Goal: Task Accomplishment & Management: Manage account settings

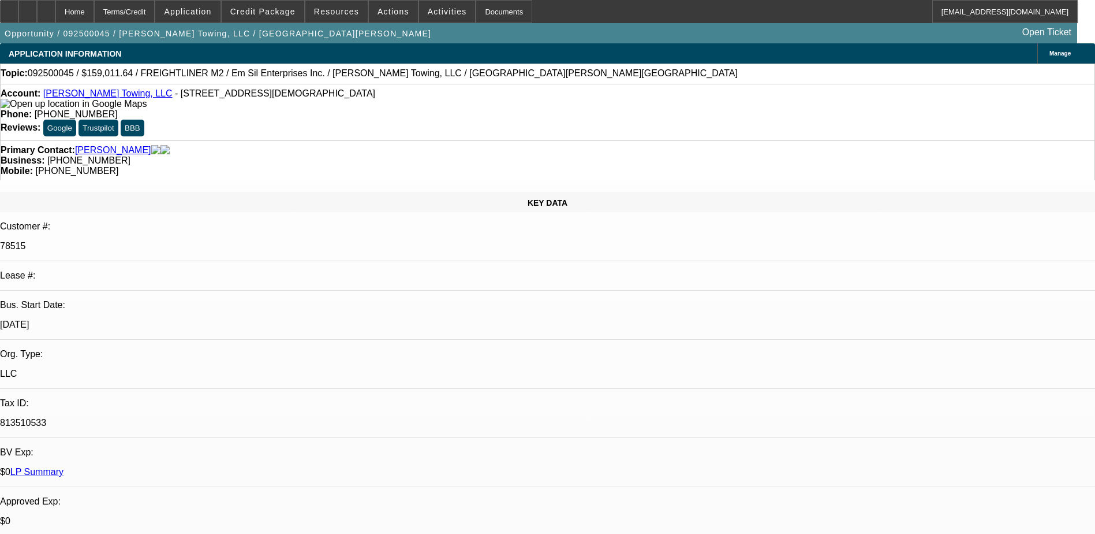
select select "0"
select select "3"
select select "0"
select select "6"
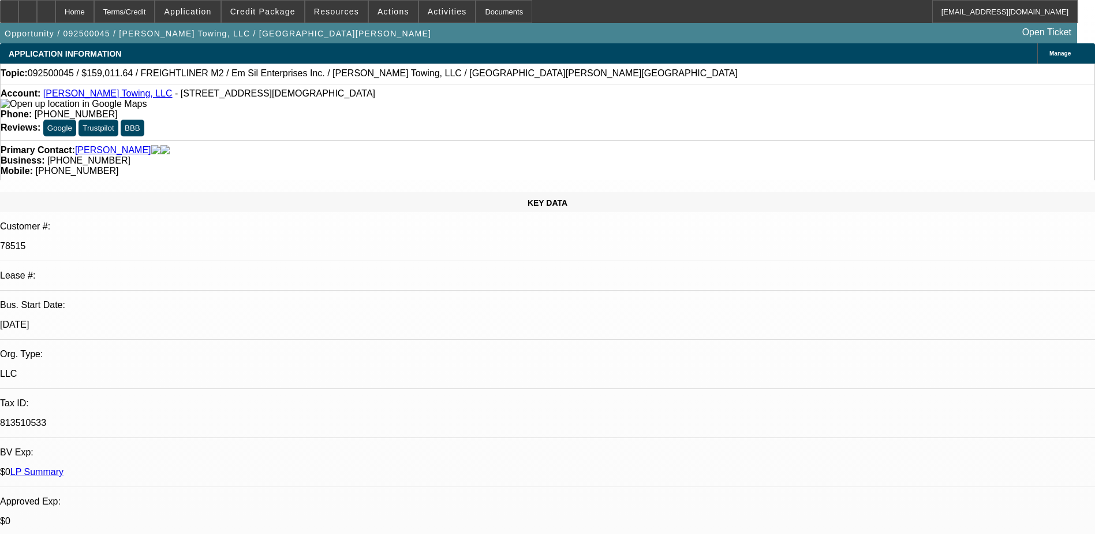
select select "0"
select select "3"
select select "0"
select select "6"
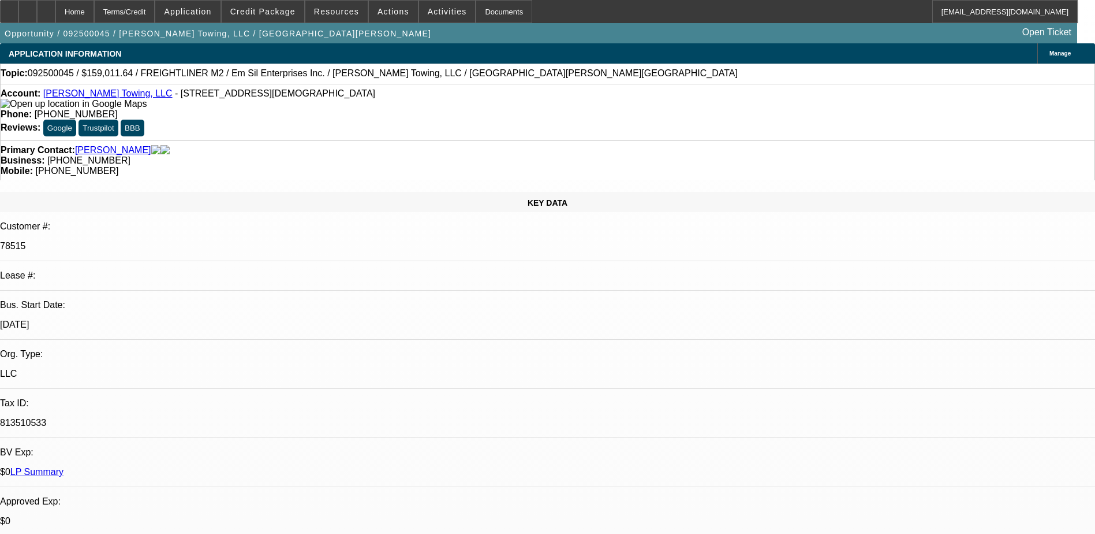
select select "0"
select select "3"
select select "0"
select select "6"
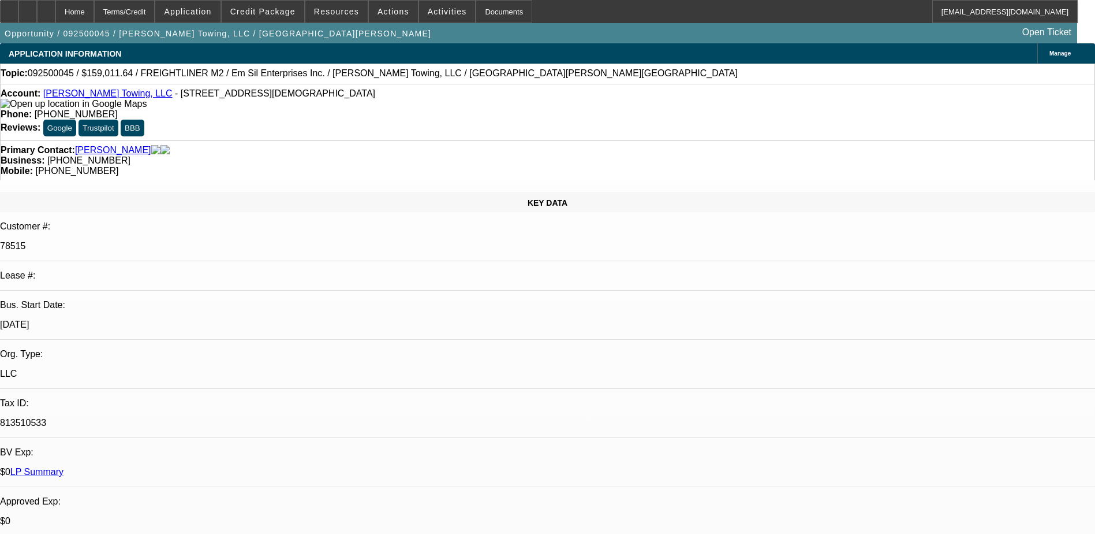
select select "0"
select select "3"
select select "0"
select select "6"
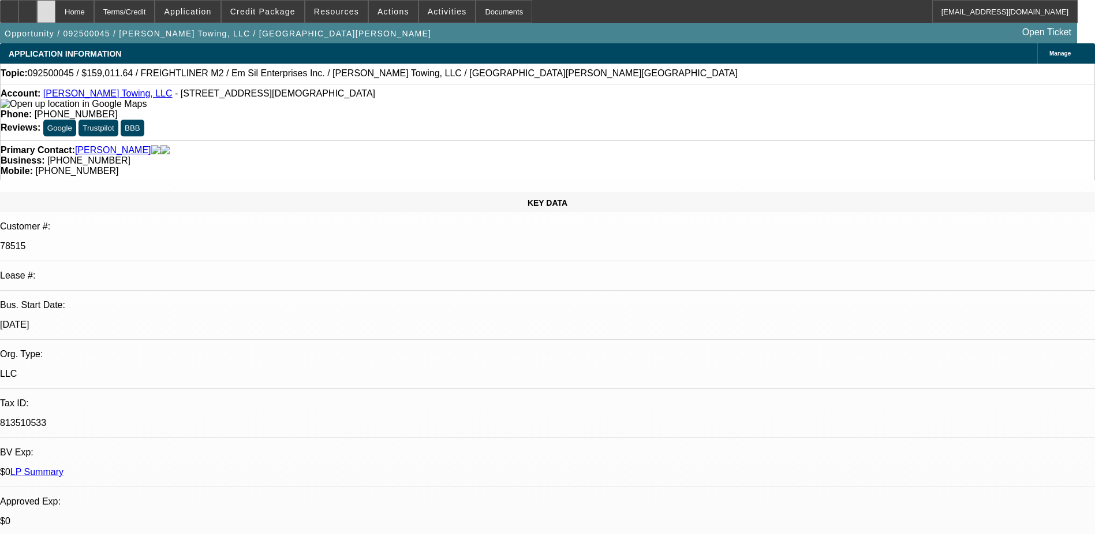
click at [55, 10] on div at bounding box center [46, 11] width 18 height 23
select select "0"
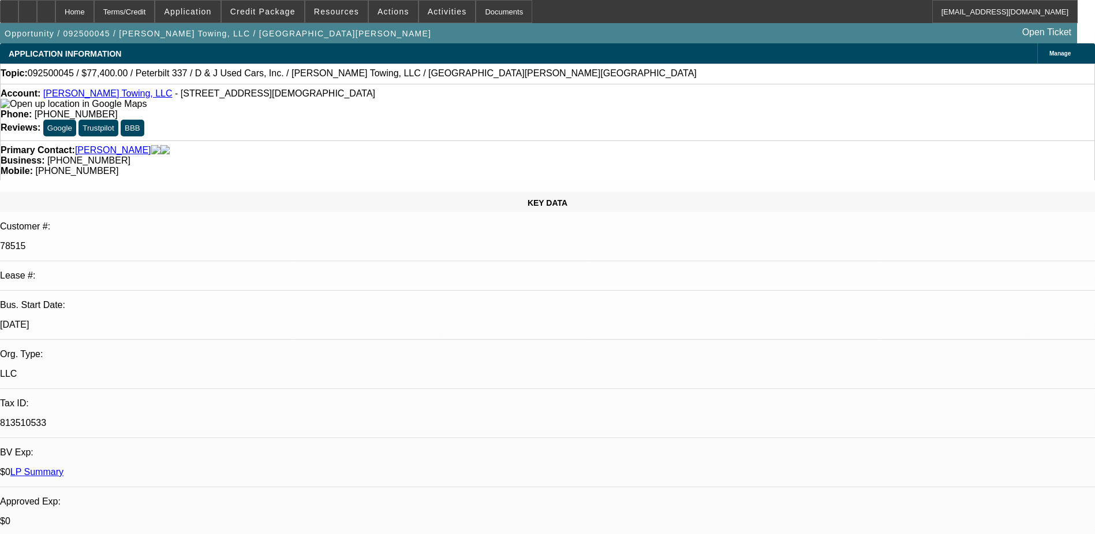
select select "0"
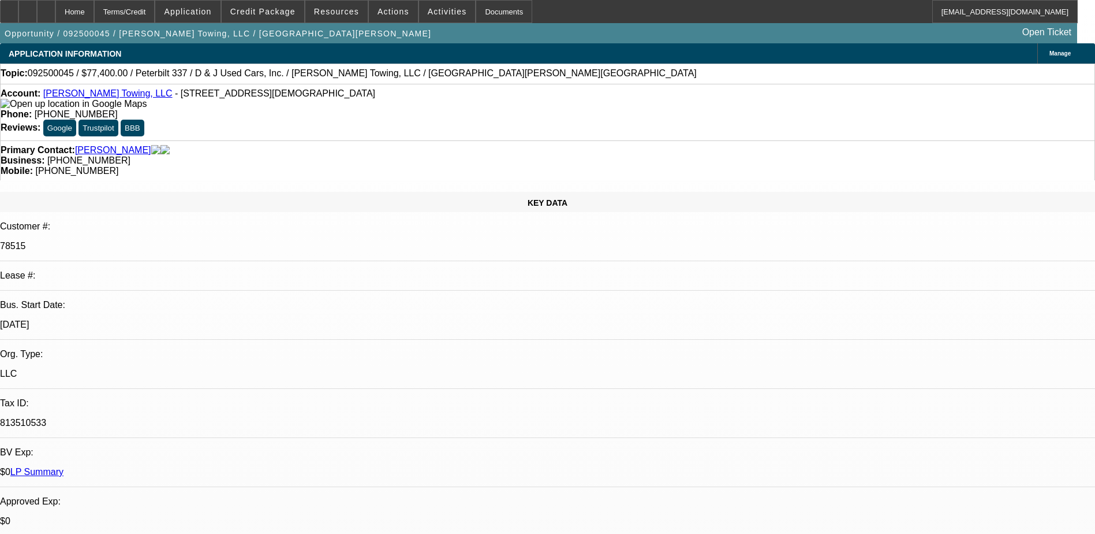
select select "0"
select select "1"
select select "3"
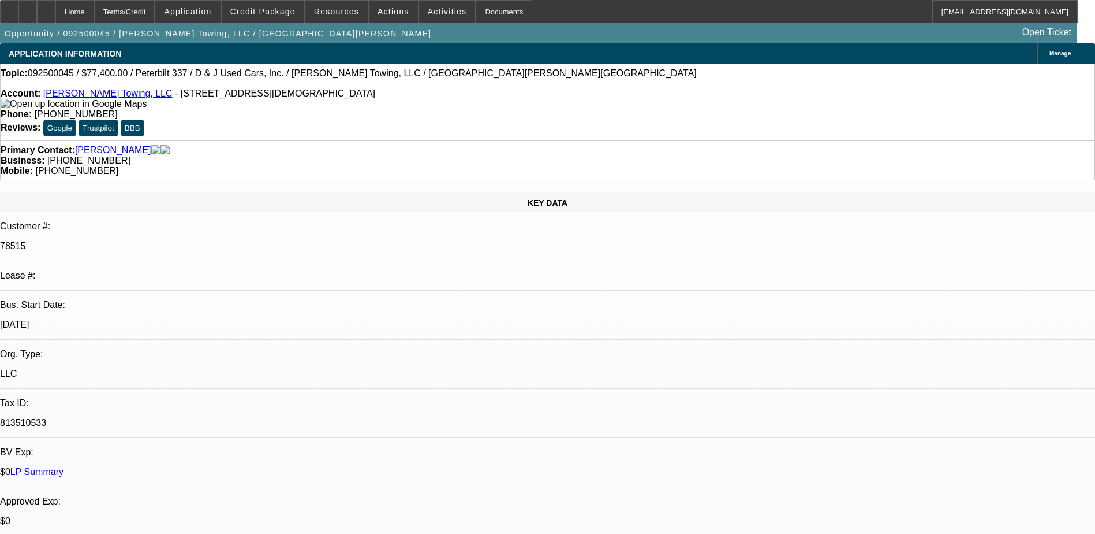
select select "6"
select select "1"
select select "3"
select select "6"
select select "1"
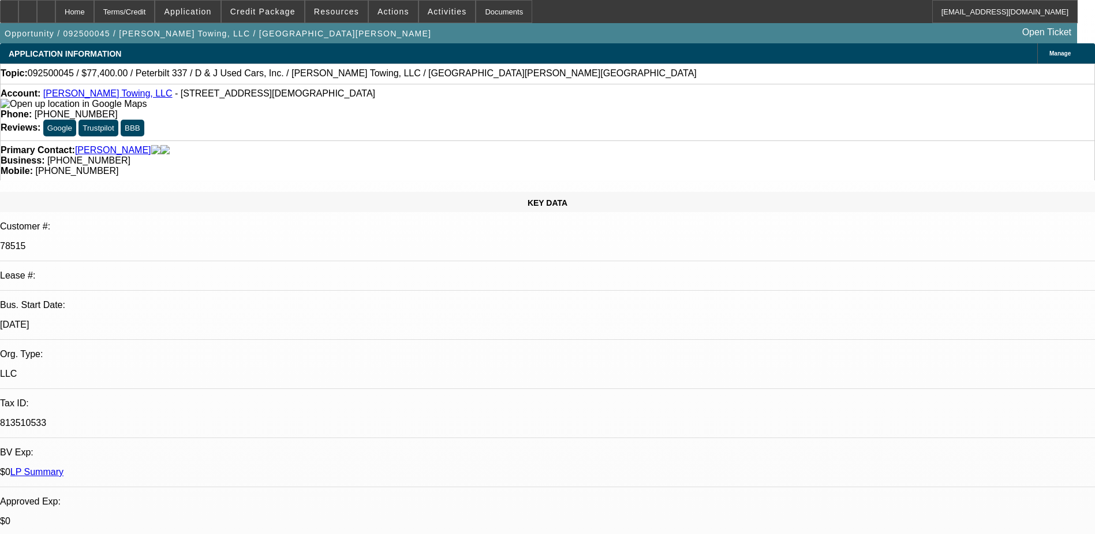
select select "3"
select select "6"
select select "1"
select select "3"
select select "6"
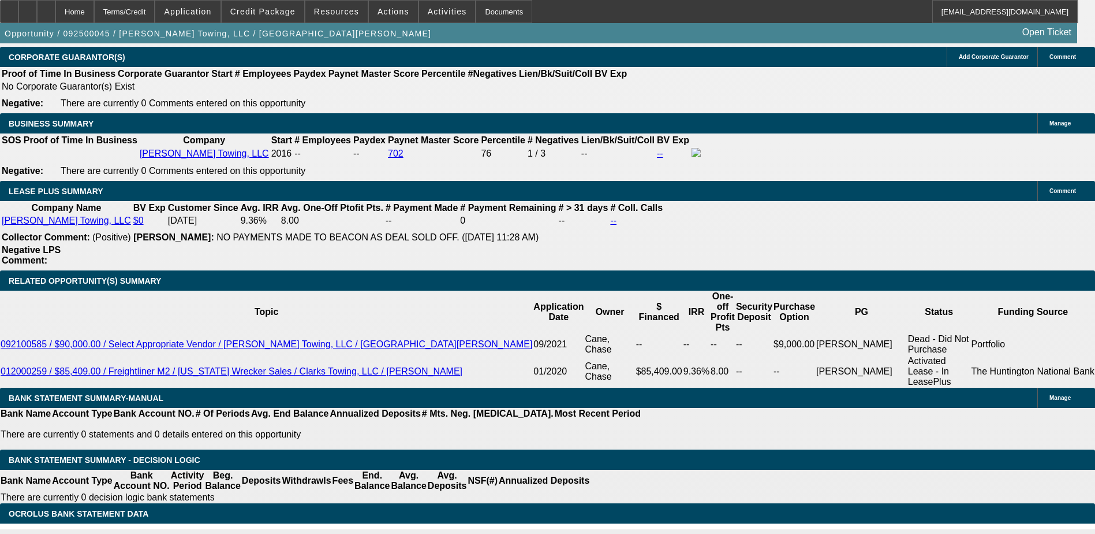
scroll to position [1790, 0]
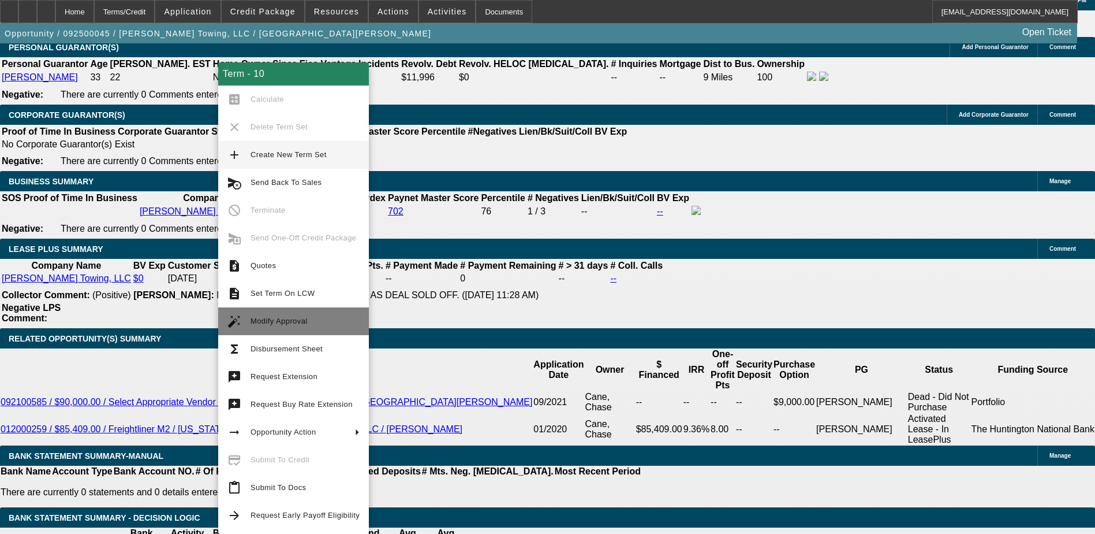
click at [261, 319] on span "Modify Approval" at bounding box center [279, 320] width 57 height 9
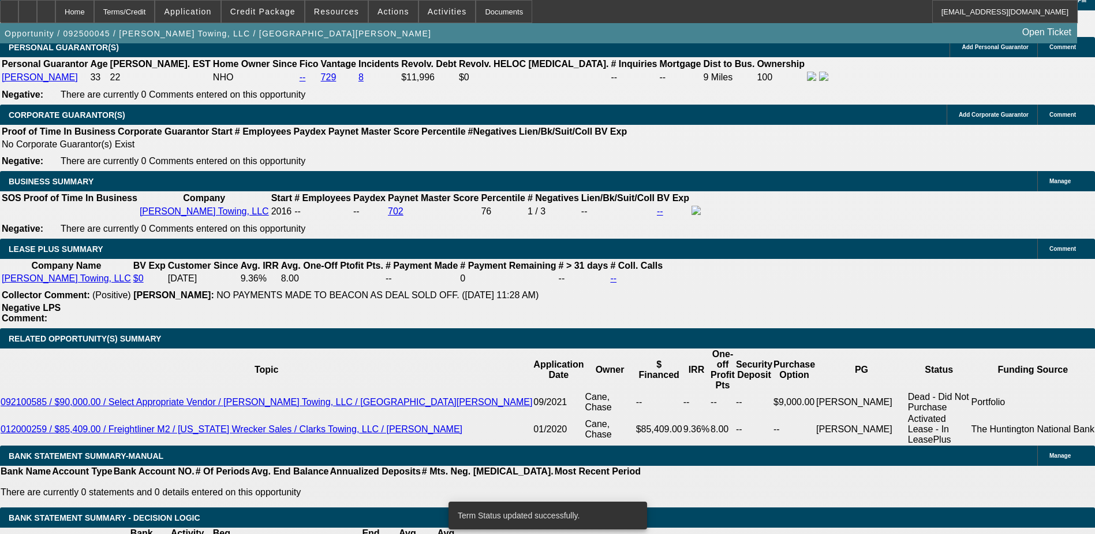
select select "0"
select select "3"
select select "0"
select select "6"
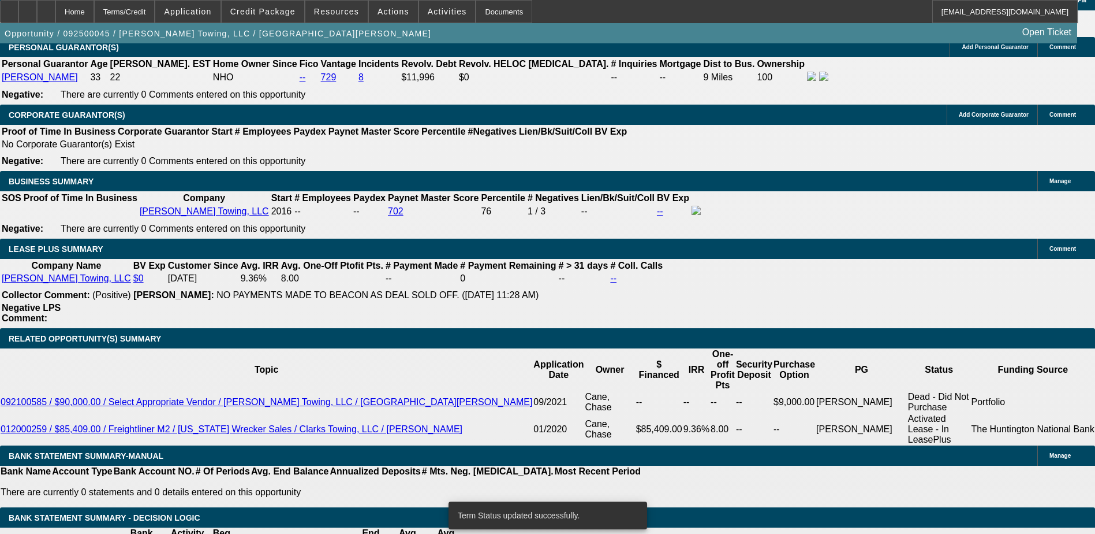
select select "0"
select select "3"
select select "0"
select select "6"
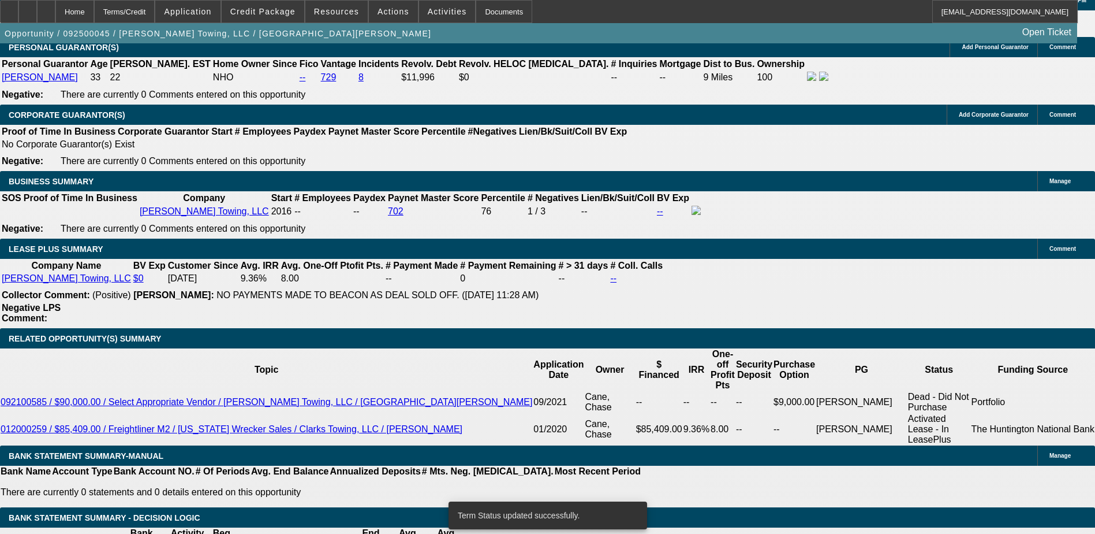
select select "0"
select select "3"
select select "0"
select select "6"
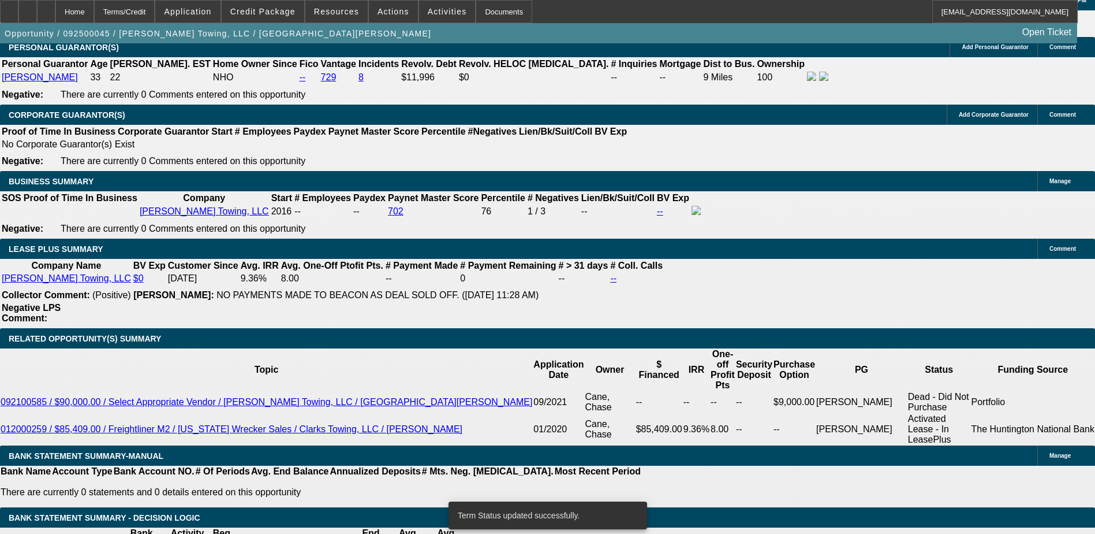
select select "0"
select select "3"
select select "0"
select select "6"
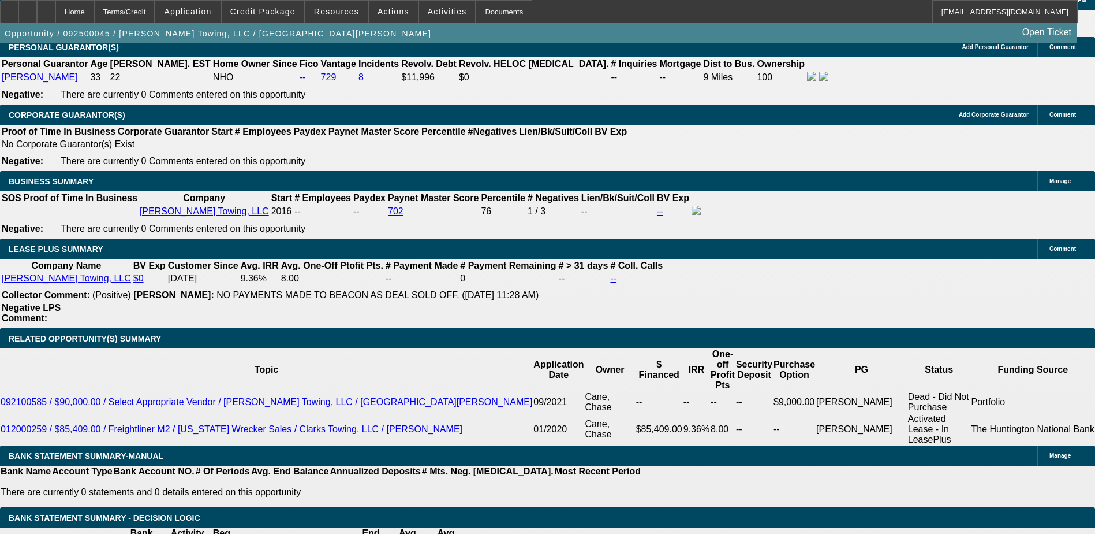
scroll to position [1732, 0]
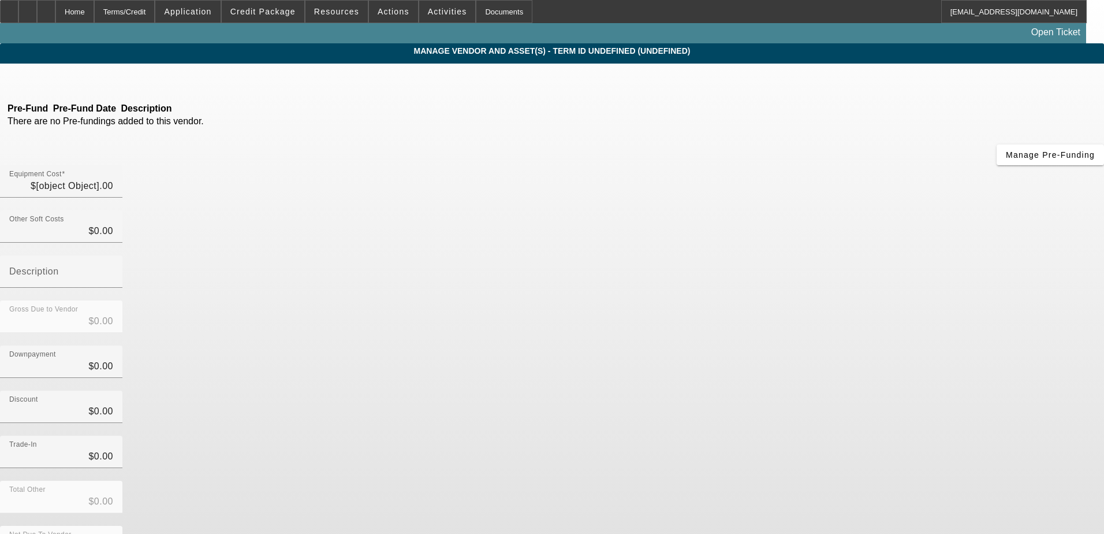
type input "$147,233.00"
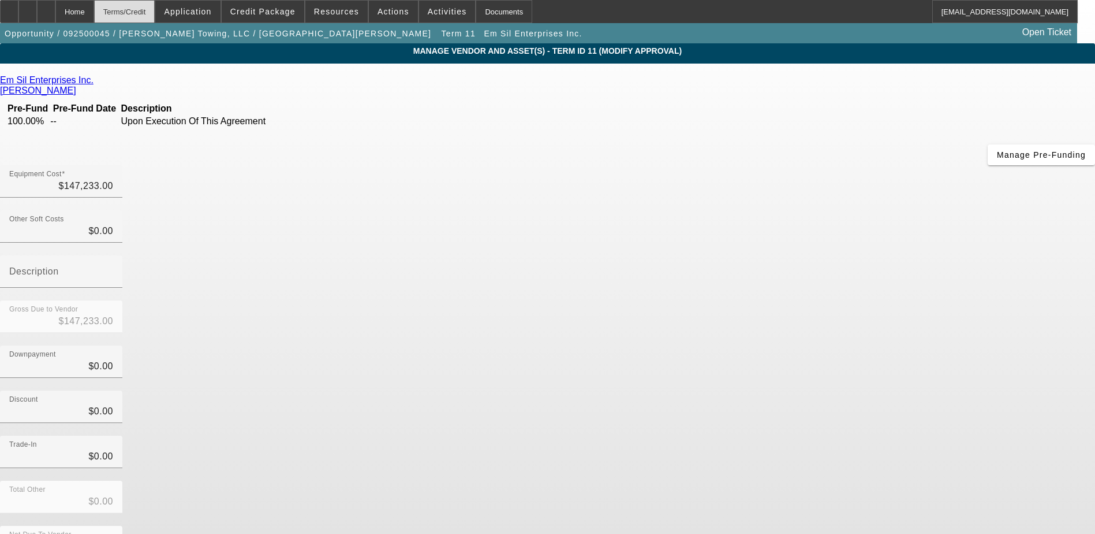
click at [141, 10] on div "Terms/Credit" at bounding box center [124, 11] width 61 height 23
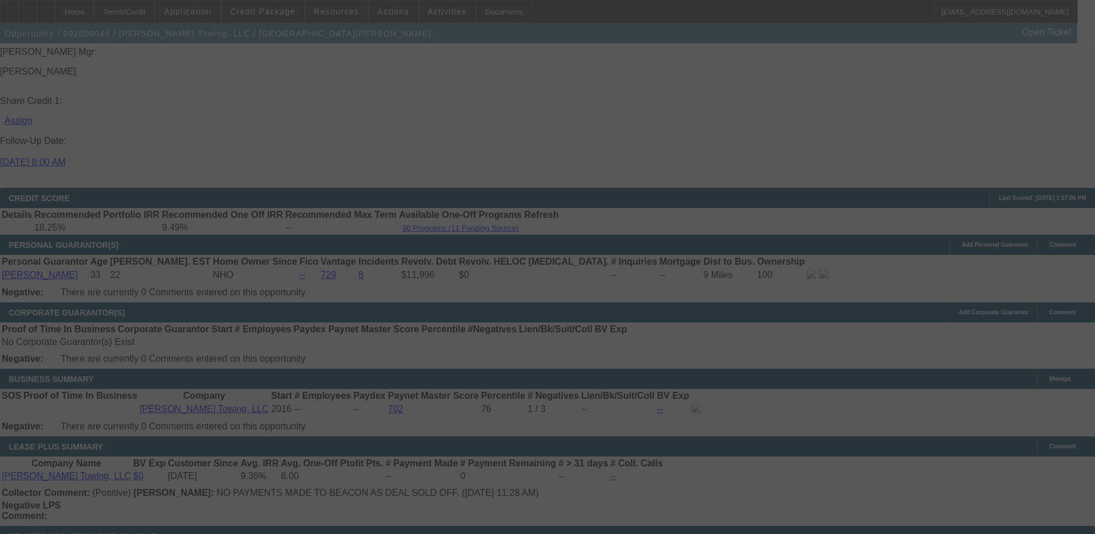
scroll to position [1542, 0]
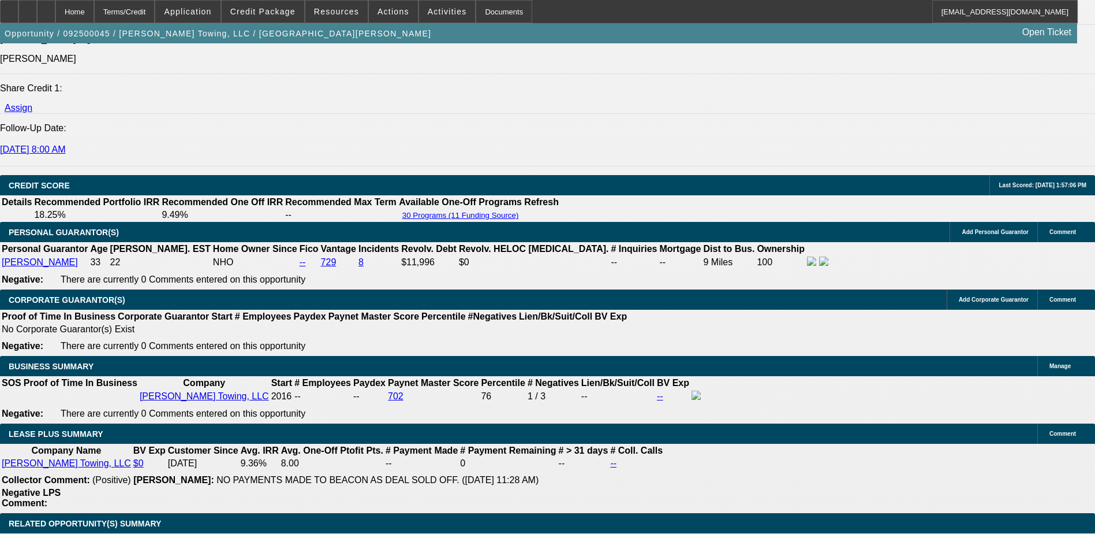
select select "0"
select select "3"
select select "0"
select select "6"
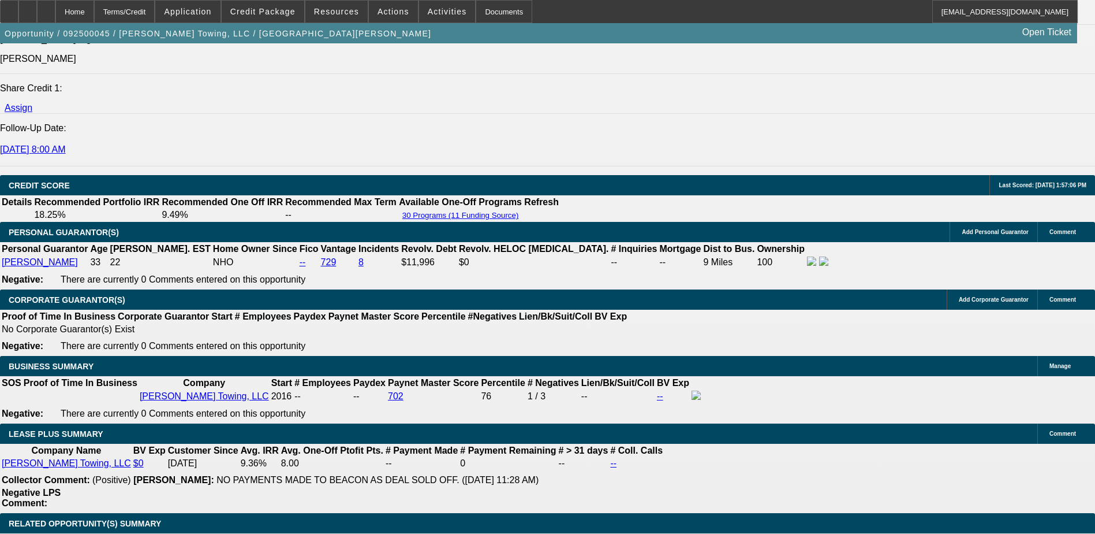
select select "0"
select select "3"
select select "0"
select select "6"
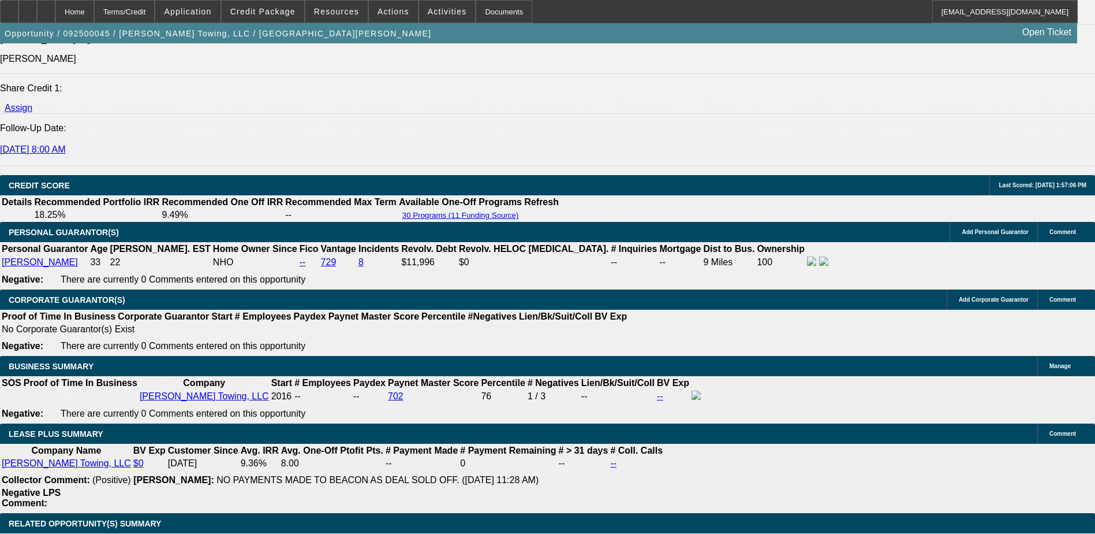
select select "0"
select select "3"
select select "0"
select select "6"
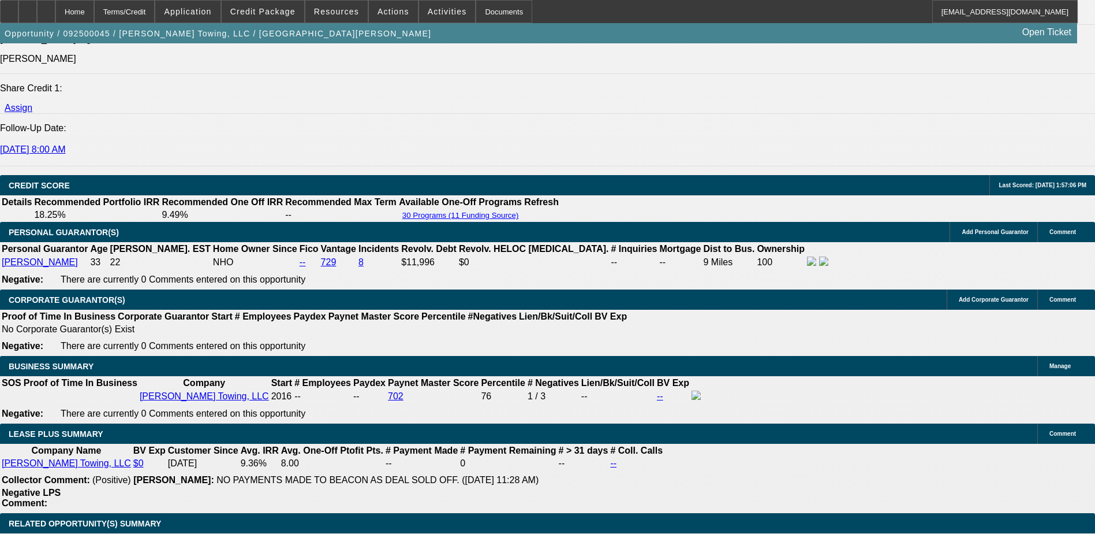
select select "0"
select select "3"
select select "0"
select select "6"
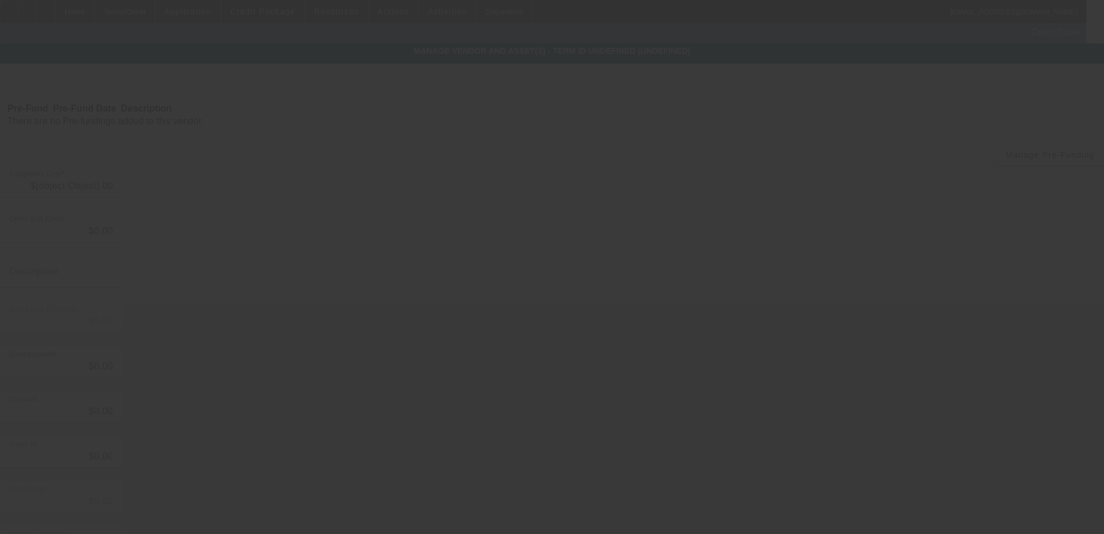
type input "$11,778.64"
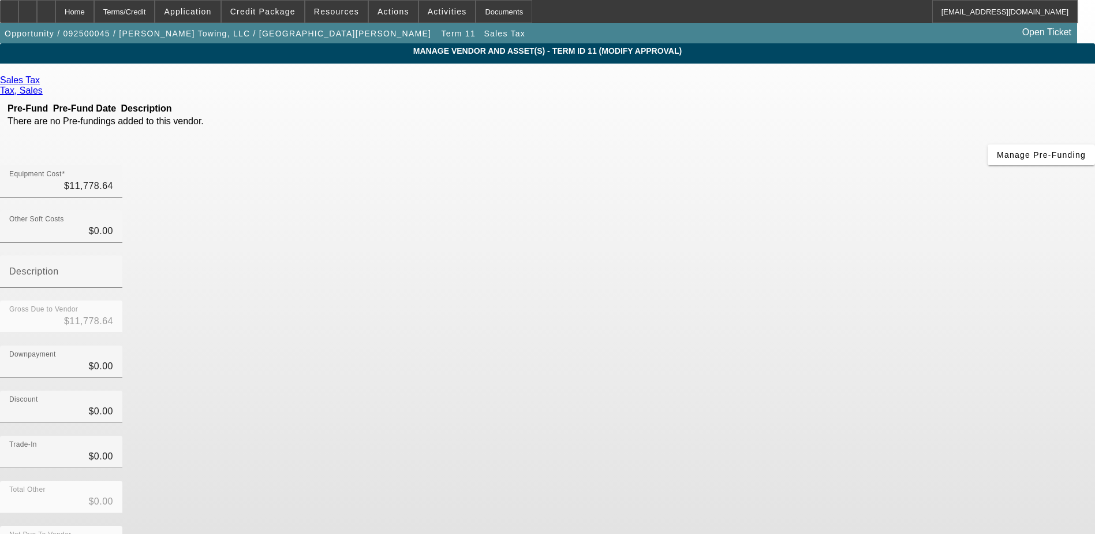
click at [965, 13] on span "Remove Vendor" at bounding box center [987, 10] width 44 height 6
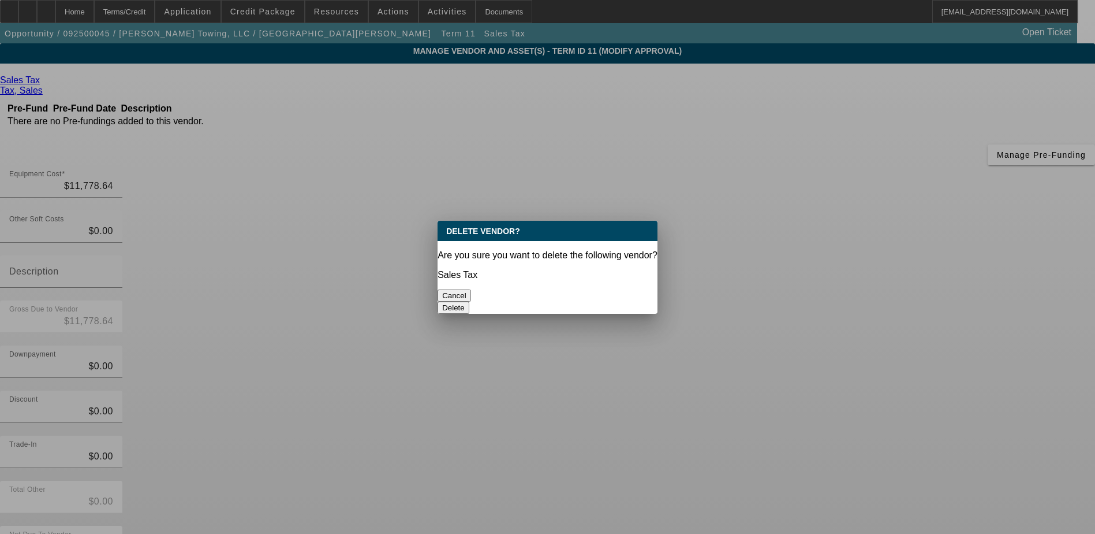
click at [469, 301] on button "Delete" at bounding box center [454, 307] width 32 height 12
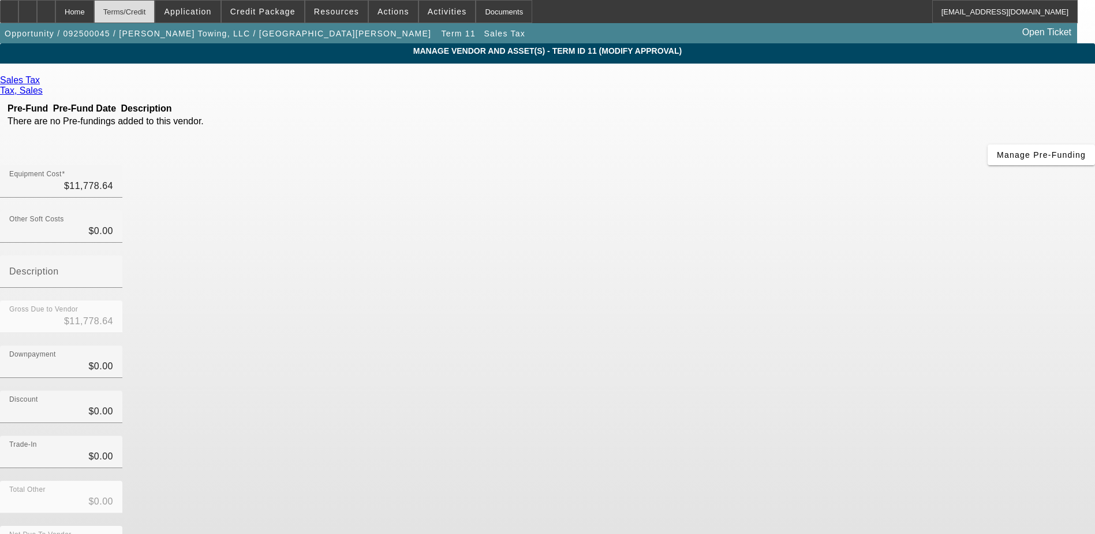
click at [148, 10] on div "Terms/Credit" at bounding box center [124, 11] width 61 height 23
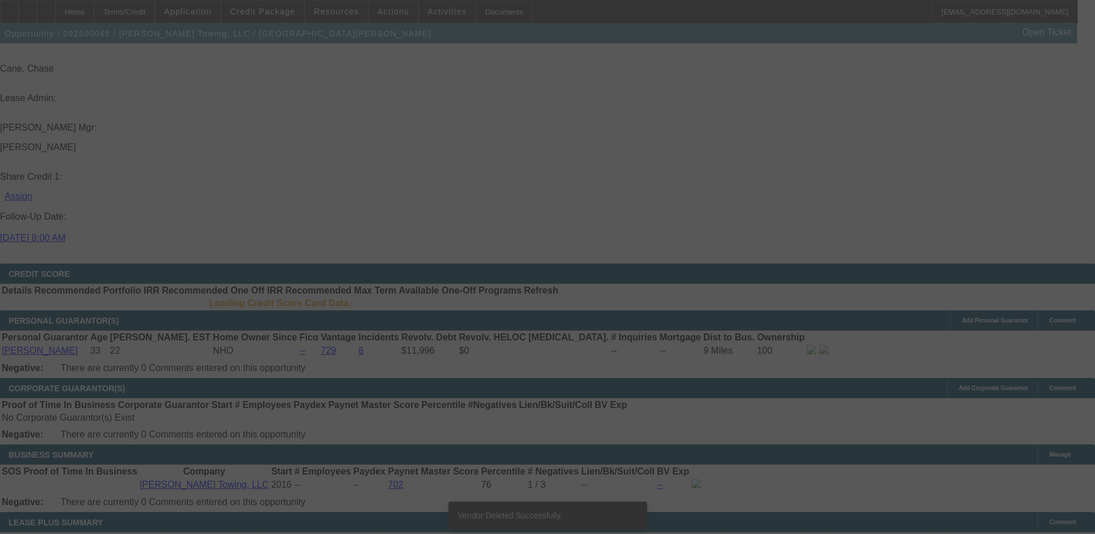
scroll to position [1449, 0]
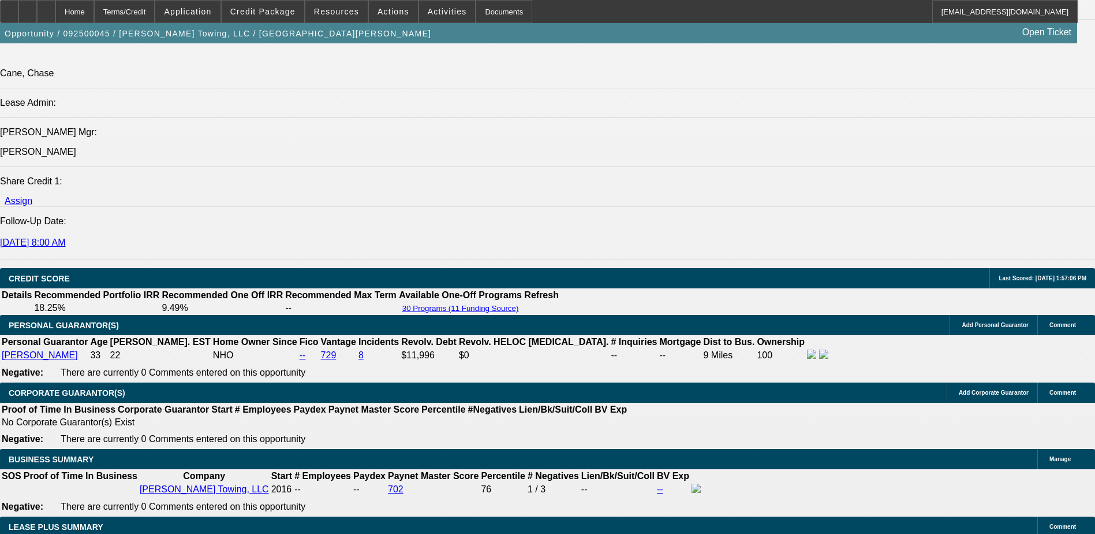
select select "0"
select select "3"
select select "0"
select select "6"
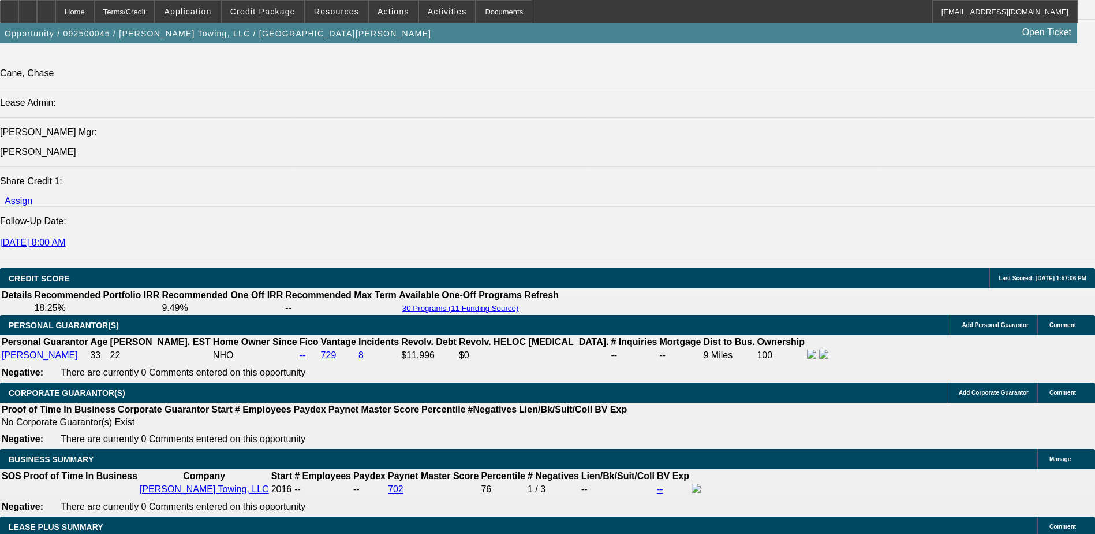
select select "0"
select select "3"
select select "0"
select select "6"
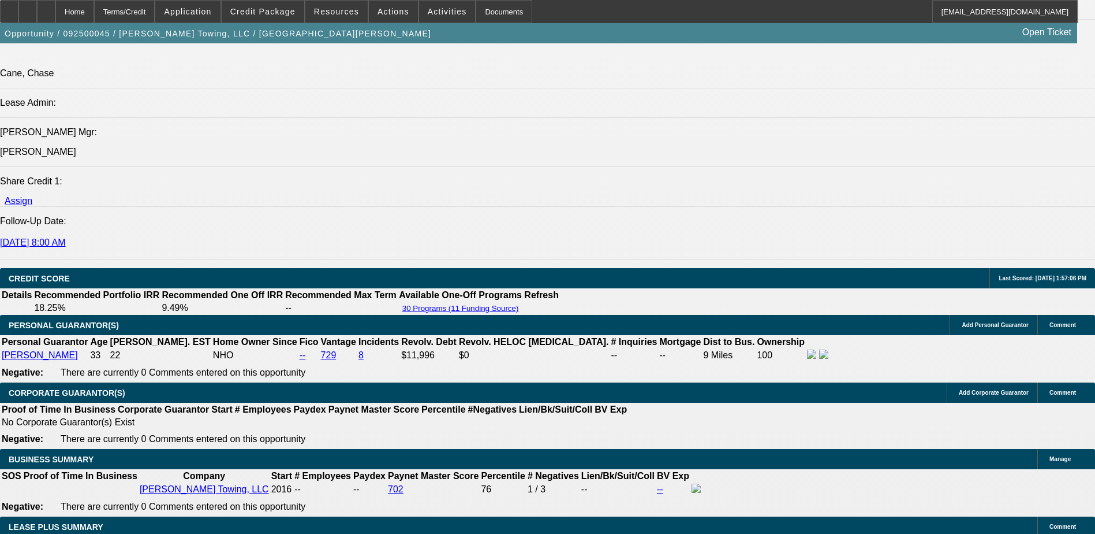
select select "0"
select select "3"
select select "0"
select select "6"
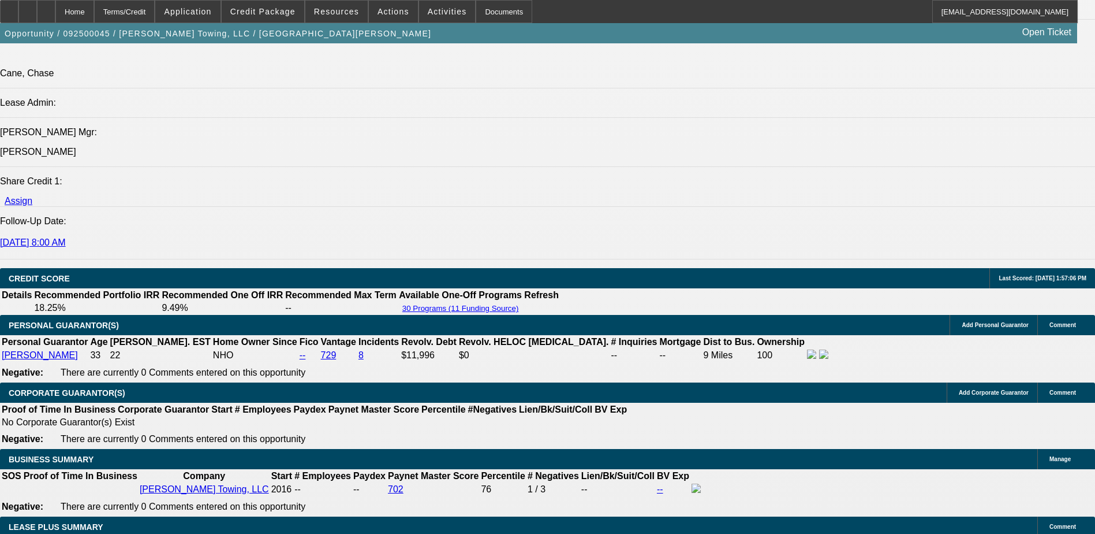
select select "0"
select select "3"
select select "0"
select select "6"
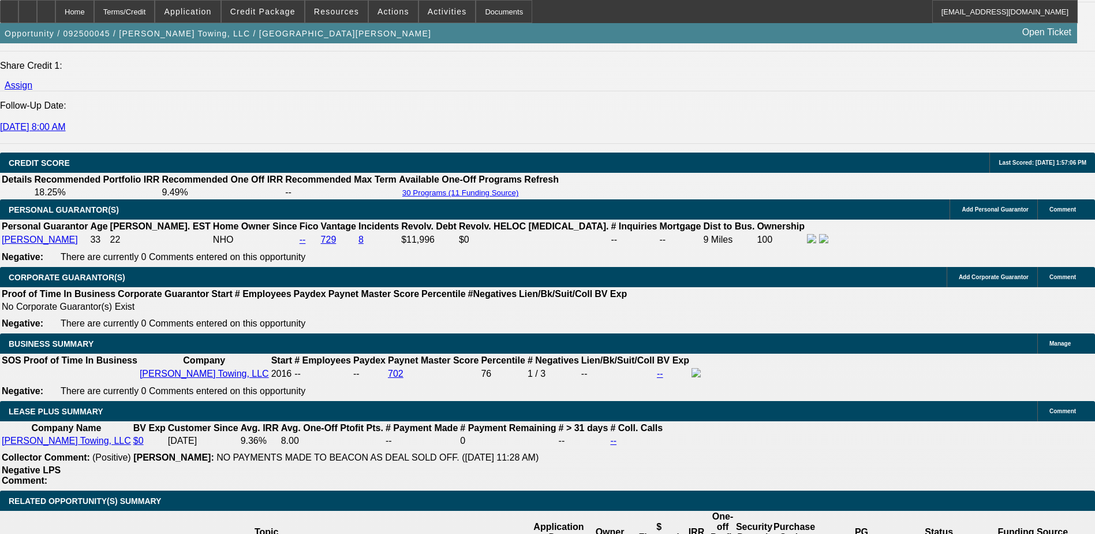
scroll to position [1631, 0]
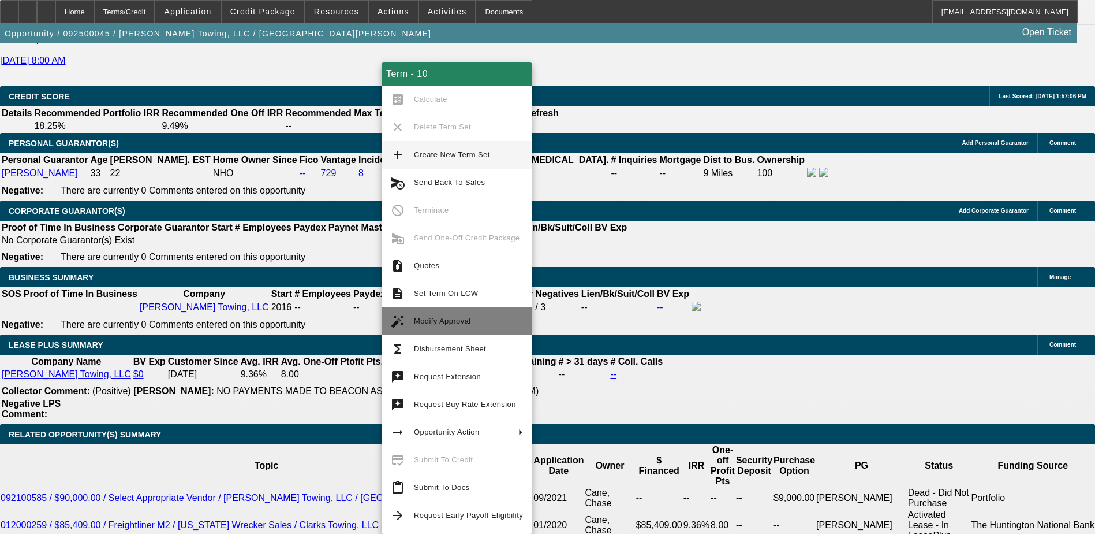
click at [444, 314] on button "auto_fix_high Modify Approval" at bounding box center [457, 321] width 151 height 28
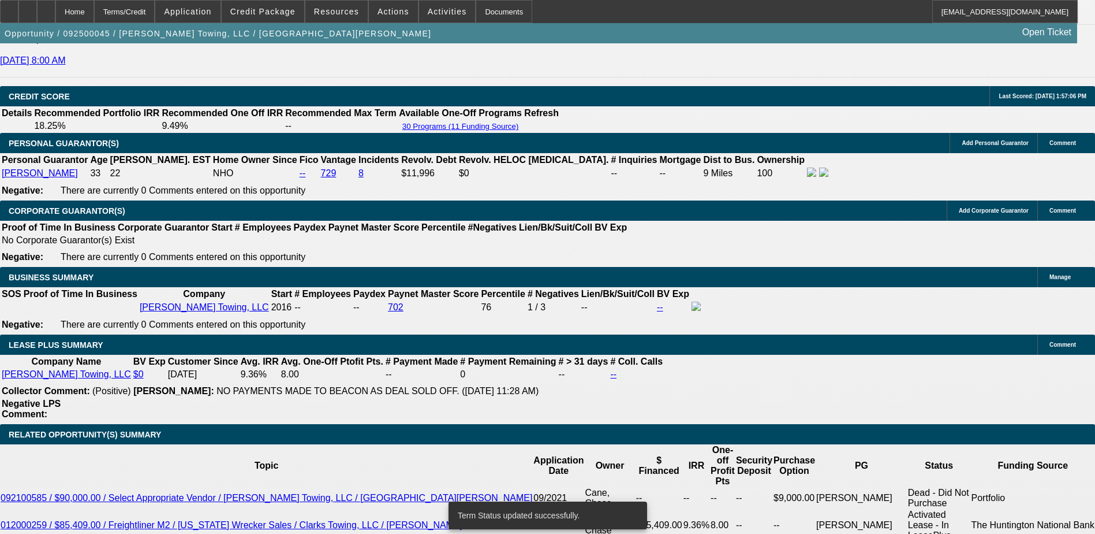
select select "0"
select select "3"
select select "0"
select select "6"
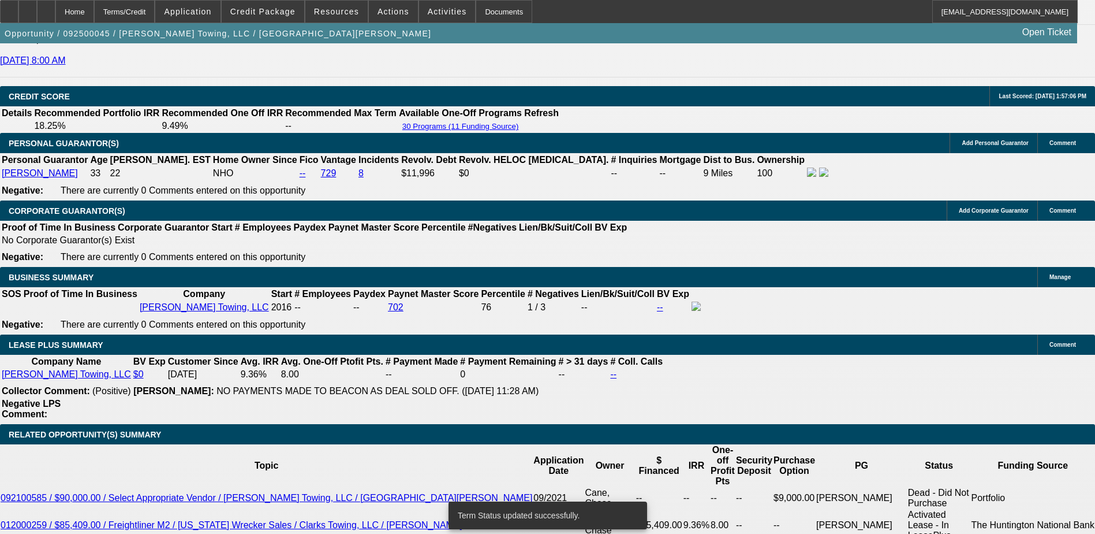
select select "0"
select select "3"
select select "0"
select select "6"
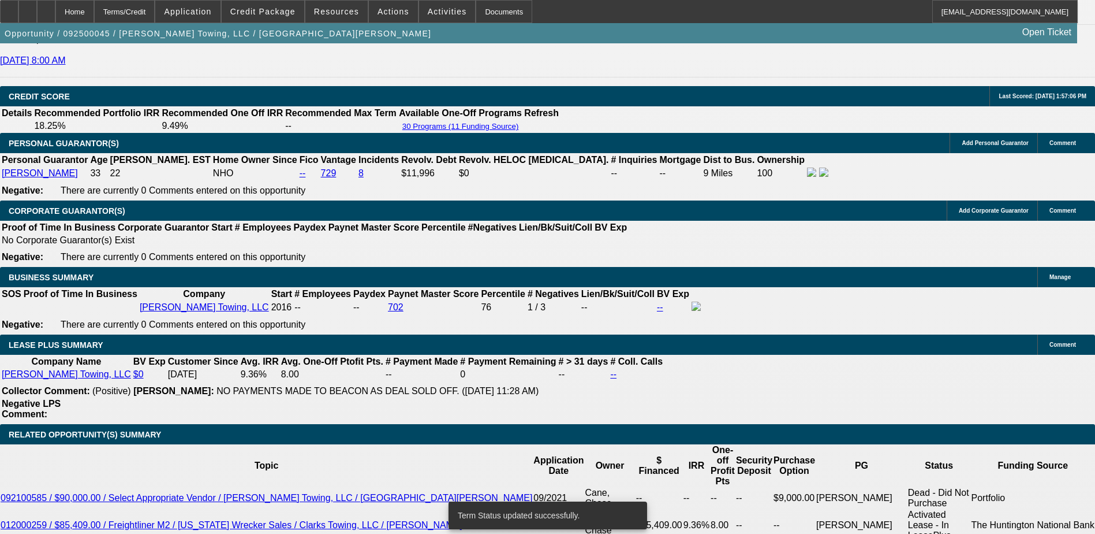
select select "0"
select select "3"
select select "0"
select select "6"
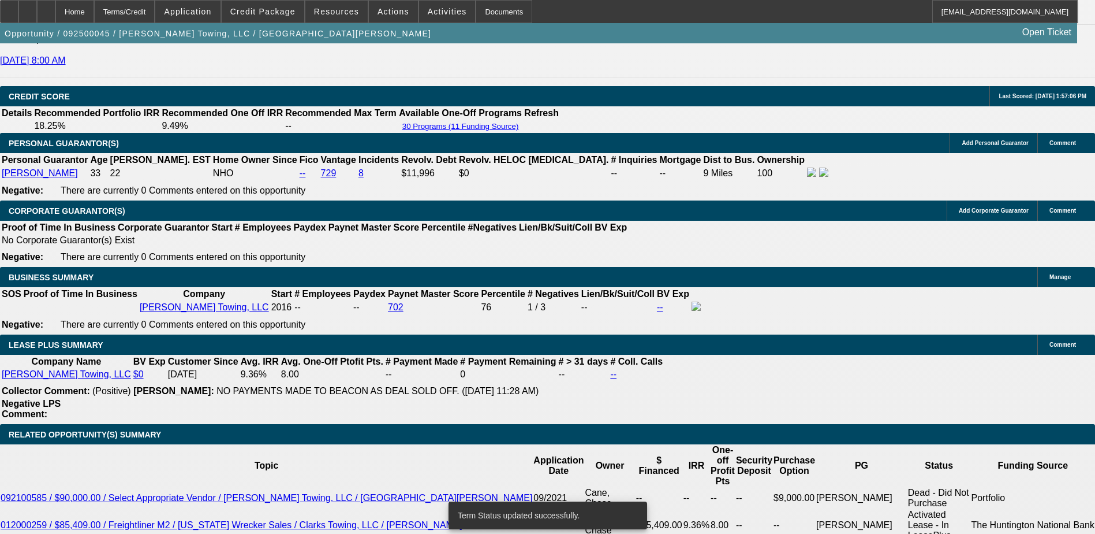
select select "0"
select select "3"
select select "0"
select select "6"
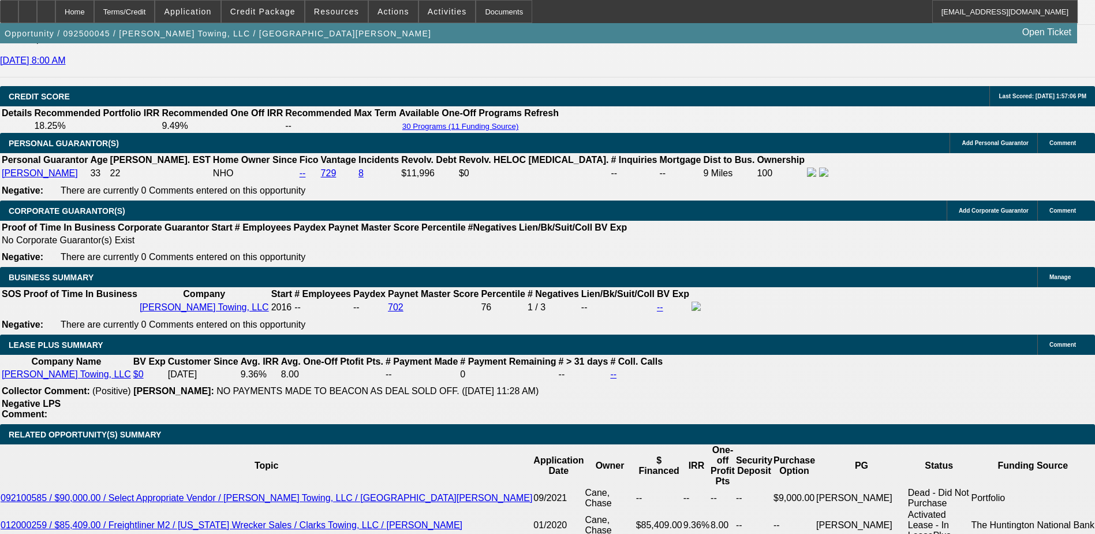
type input "6"
type input "UNKNOWN"
type input "$27,184.81"
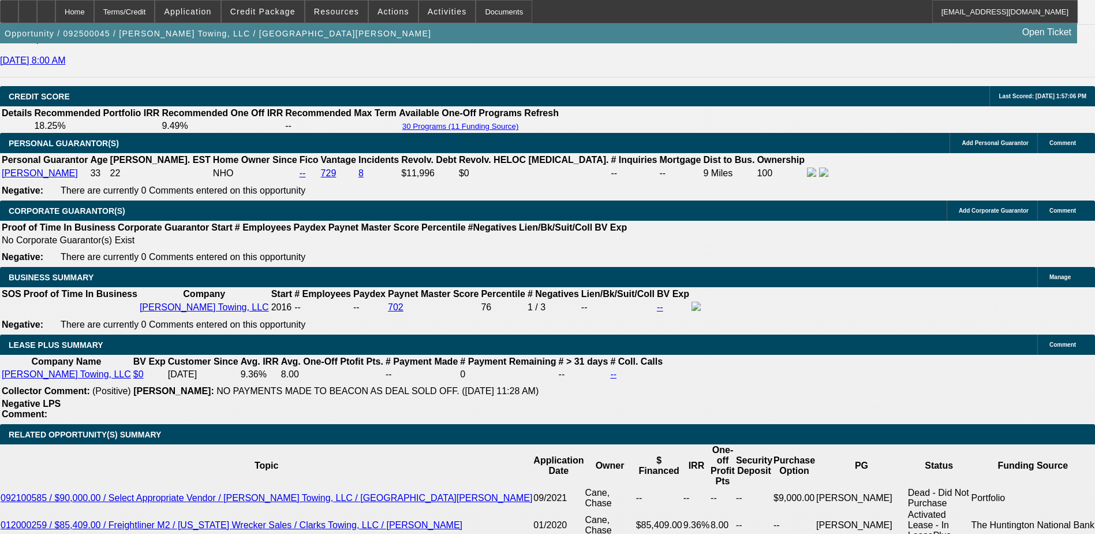
type input "60"
type input "$3,283.94"
type input "60"
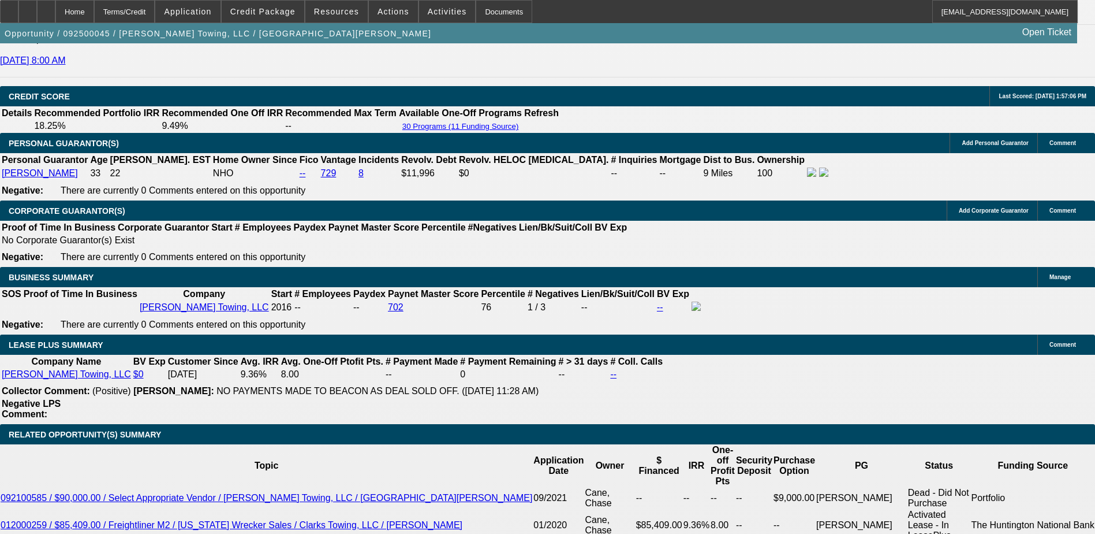
type input "3"
type input "3283"
type input "8.8"
type input "$3,283.00"
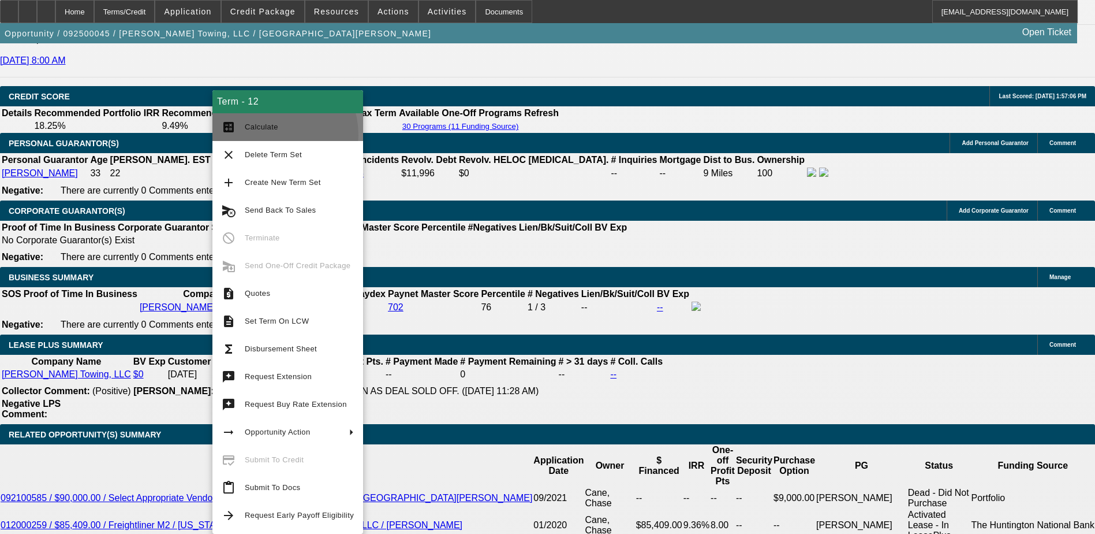
click at [267, 135] on button "calculate Calculate" at bounding box center [287, 127] width 151 height 28
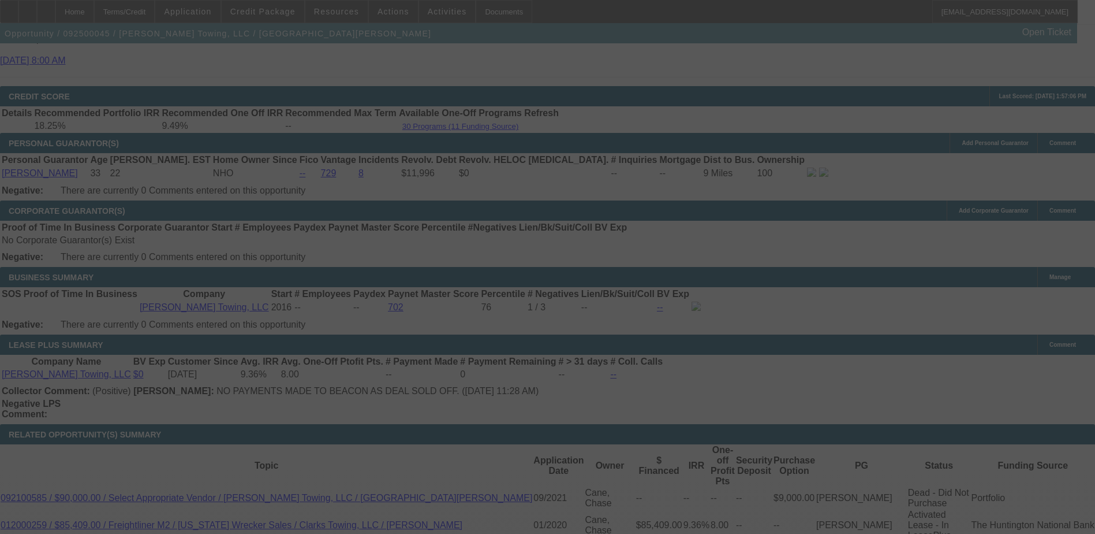
select select "0"
select select "3"
select select "0"
select select "6"
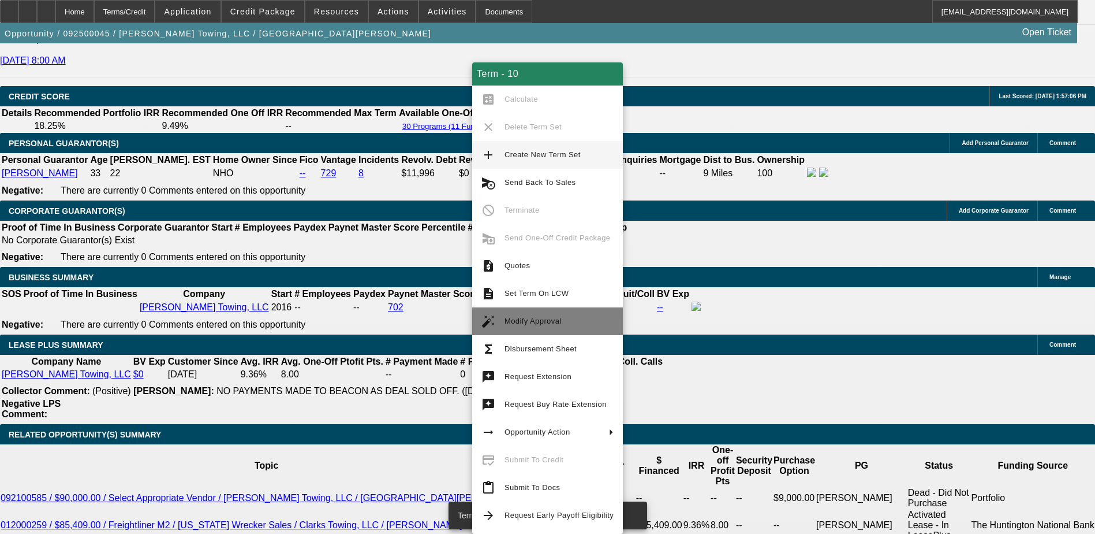
click at [520, 316] on span "Modify Approval" at bounding box center [559, 321] width 109 height 14
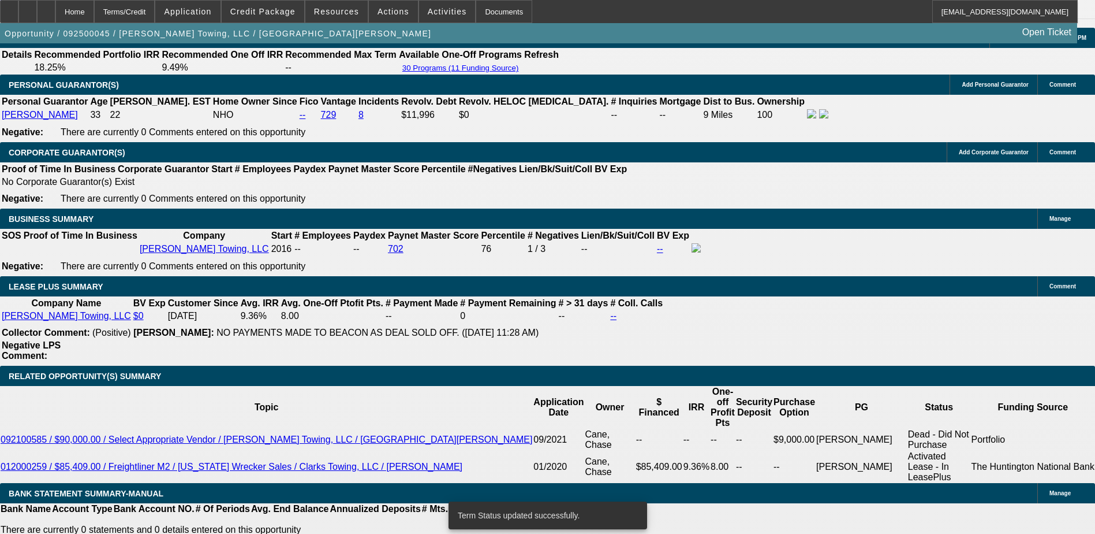
scroll to position [1688, 0]
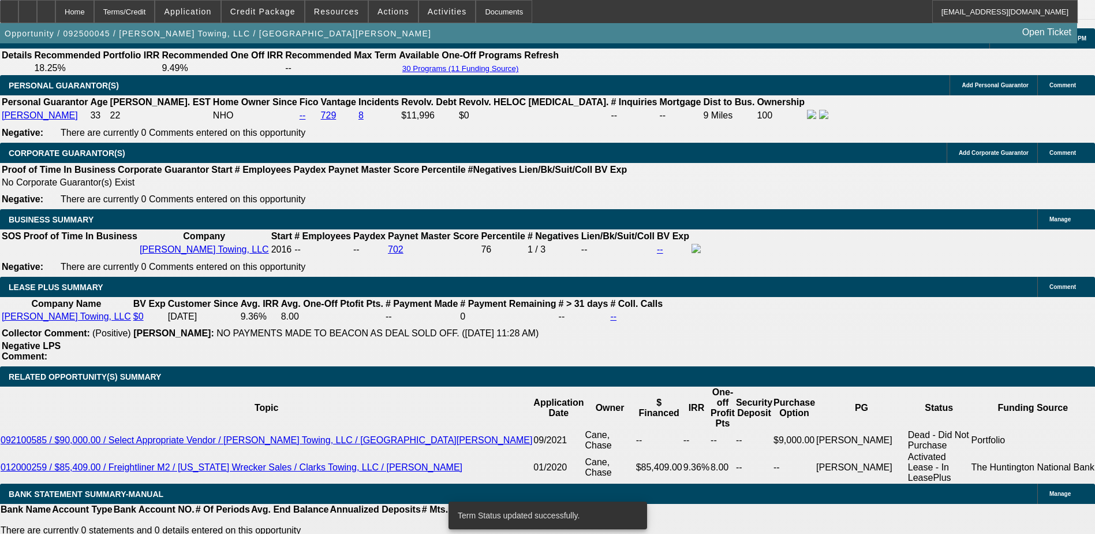
select select "0"
select select "3"
select select "0"
select select "6"
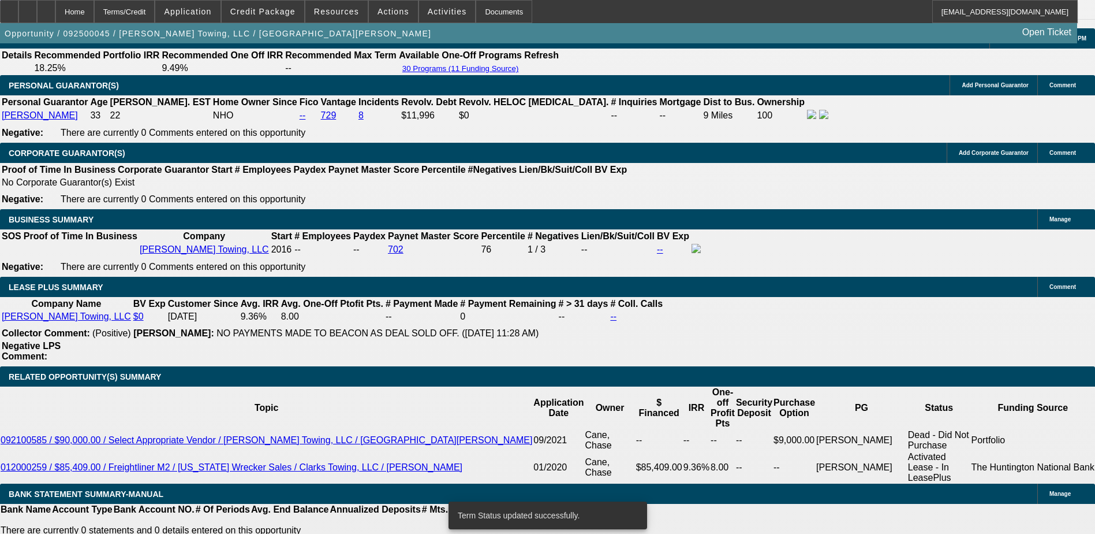
select select "0"
select select "3"
select select "0"
select select "6"
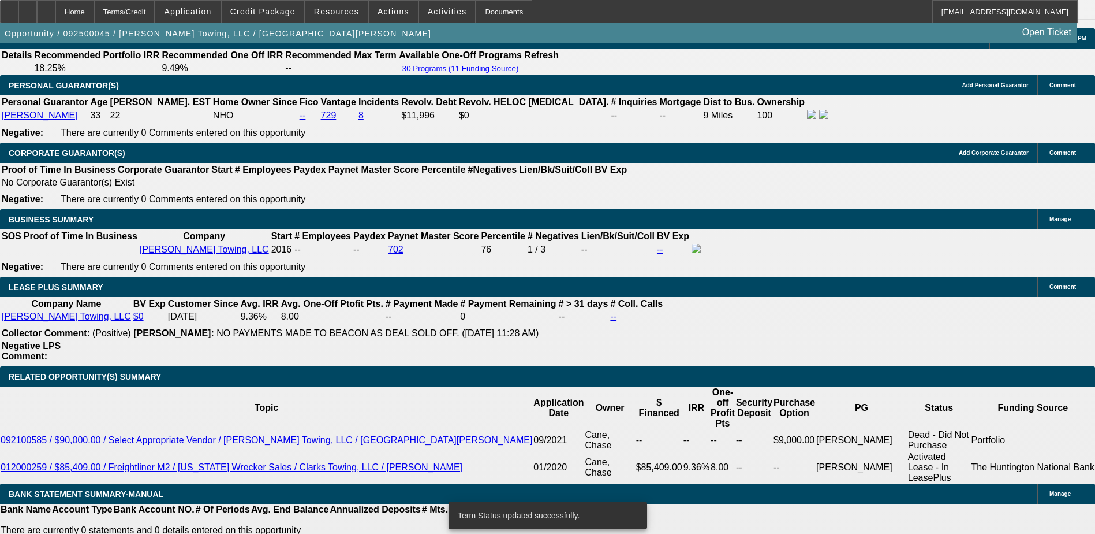
select select "0"
select select "3"
select select "0"
select select "6"
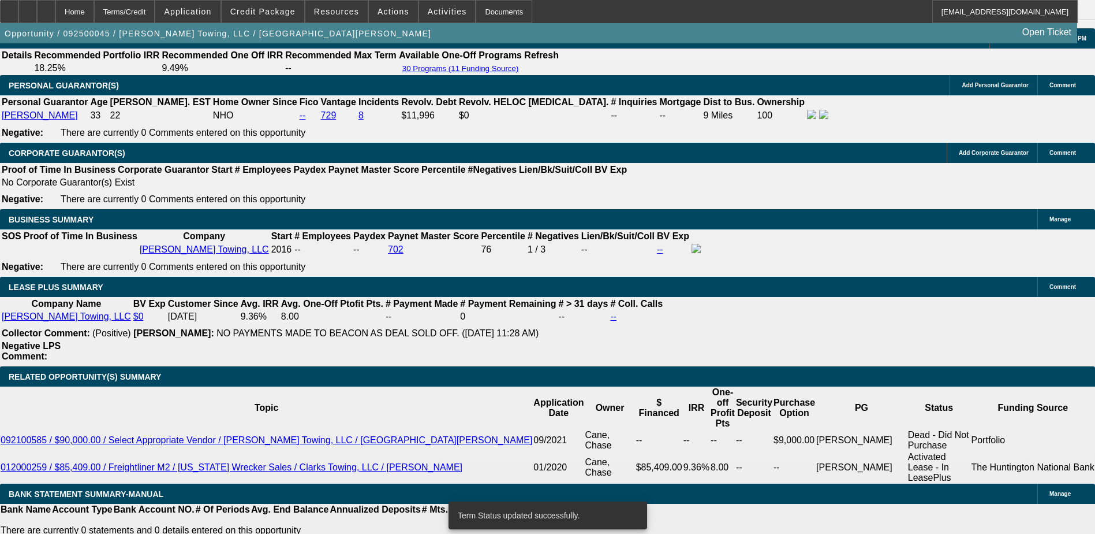
select select "0"
select select "3"
select select "0"
select select "6"
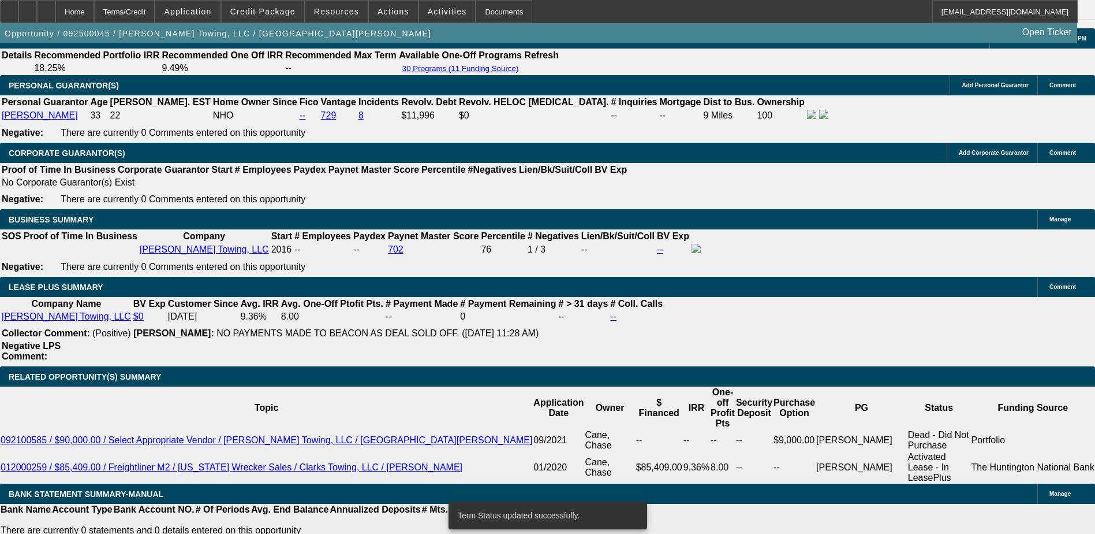
scroll to position [1631, 0]
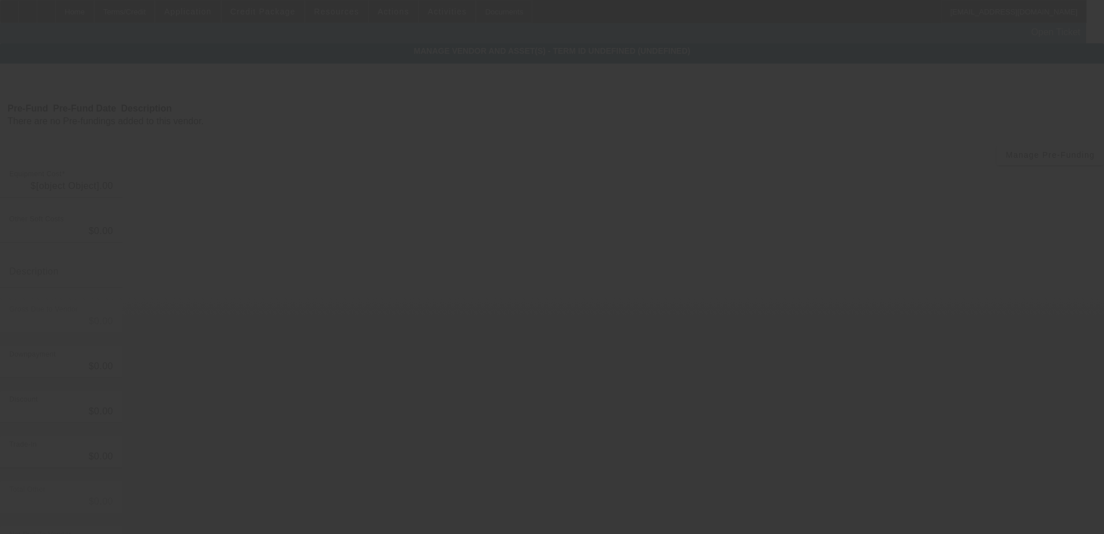
type input "$11,778.64"
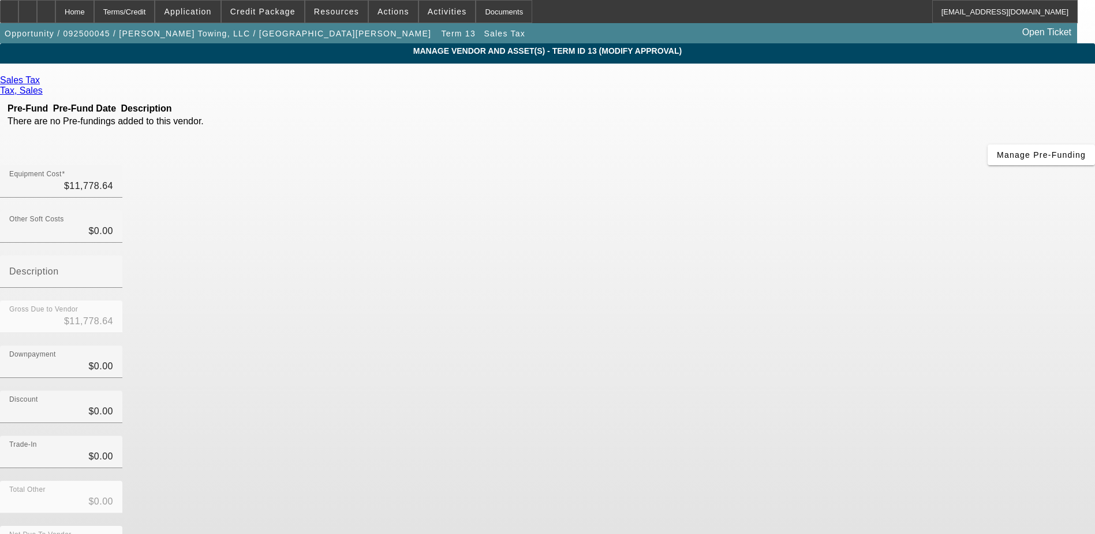
click at [953, 20] on div "Remove Vendor" at bounding box center [985, 10] width 65 height 20
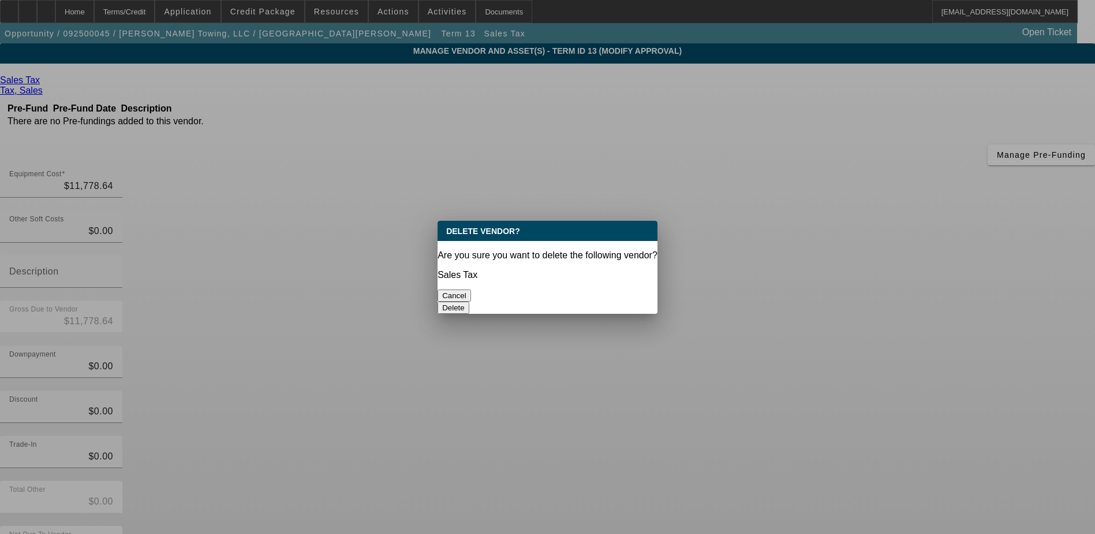
click at [469, 301] on button "Delete" at bounding box center [454, 307] width 32 height 12
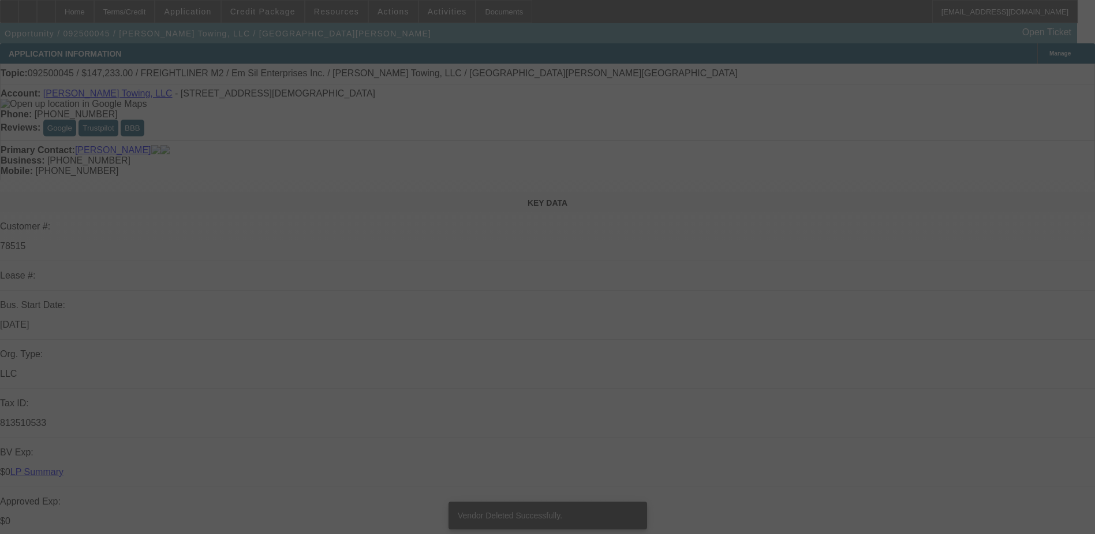
scroll to position [1449, 0]
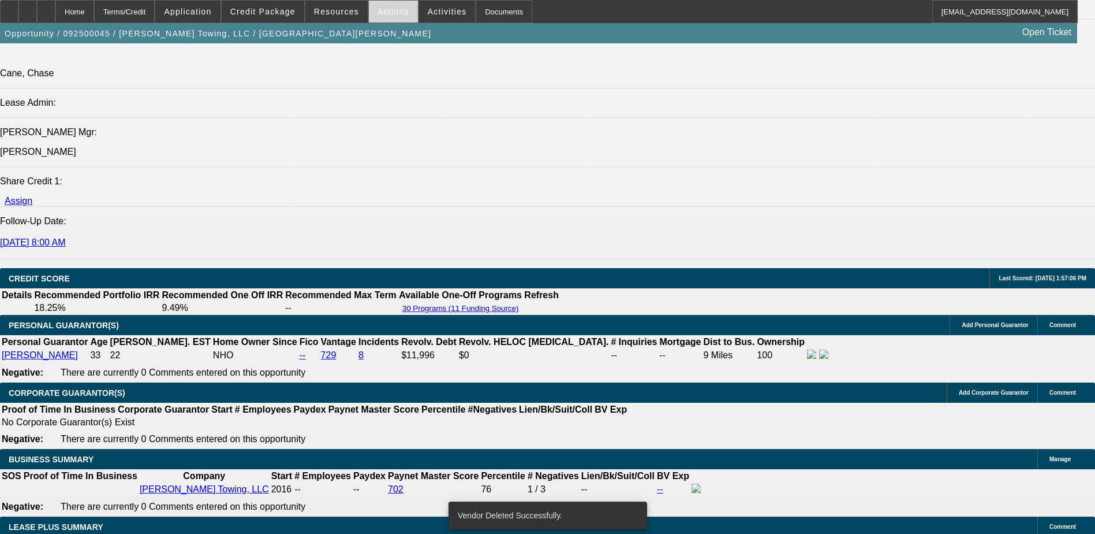
select select "0"
select select "3"
select select "0"
select select "6"
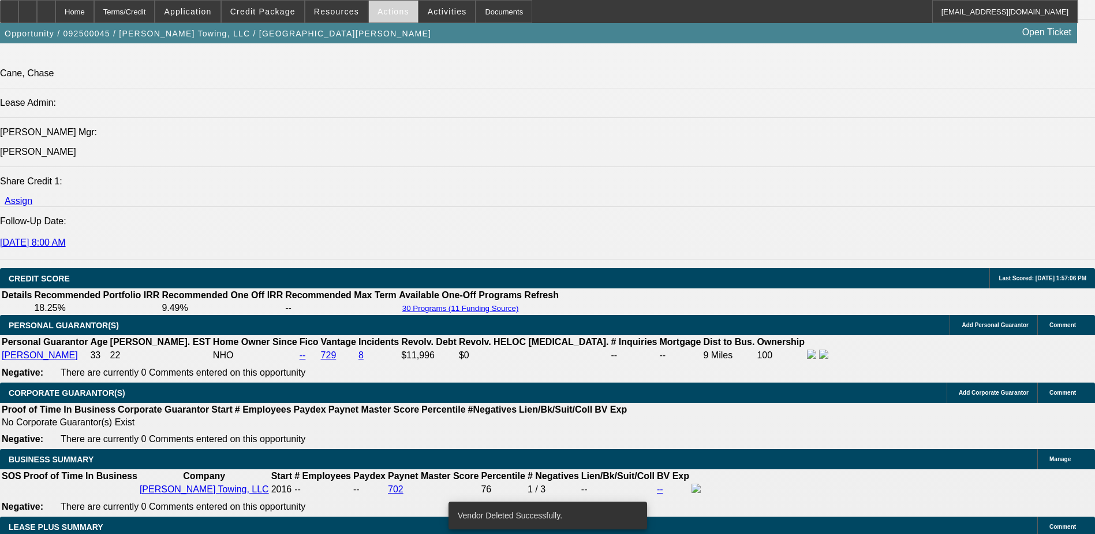
select select "0"
select select "3"
select select "0"
select select "6"
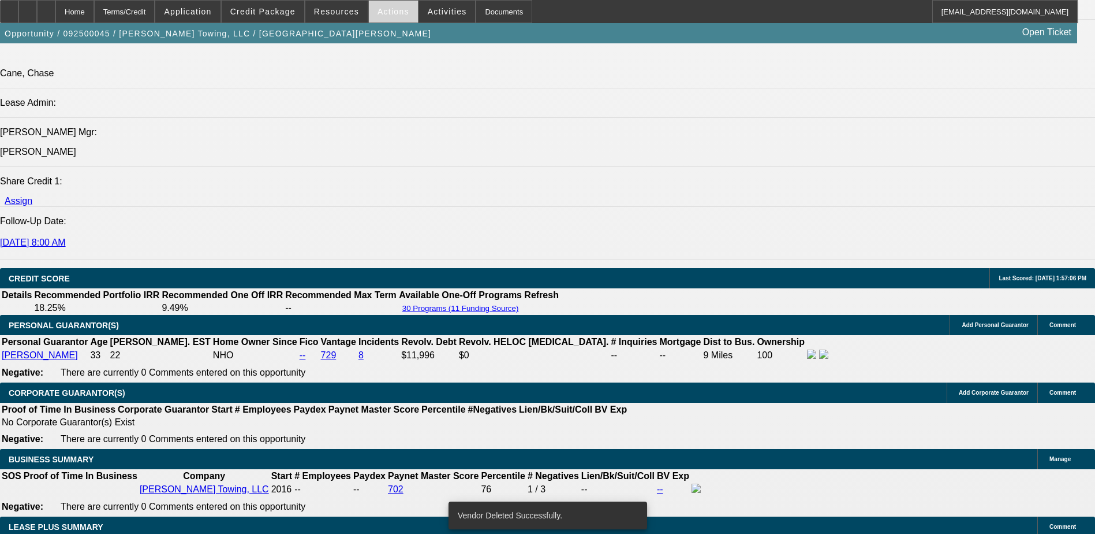
select select "0"
select select "3"
select select "0"
select select "6"
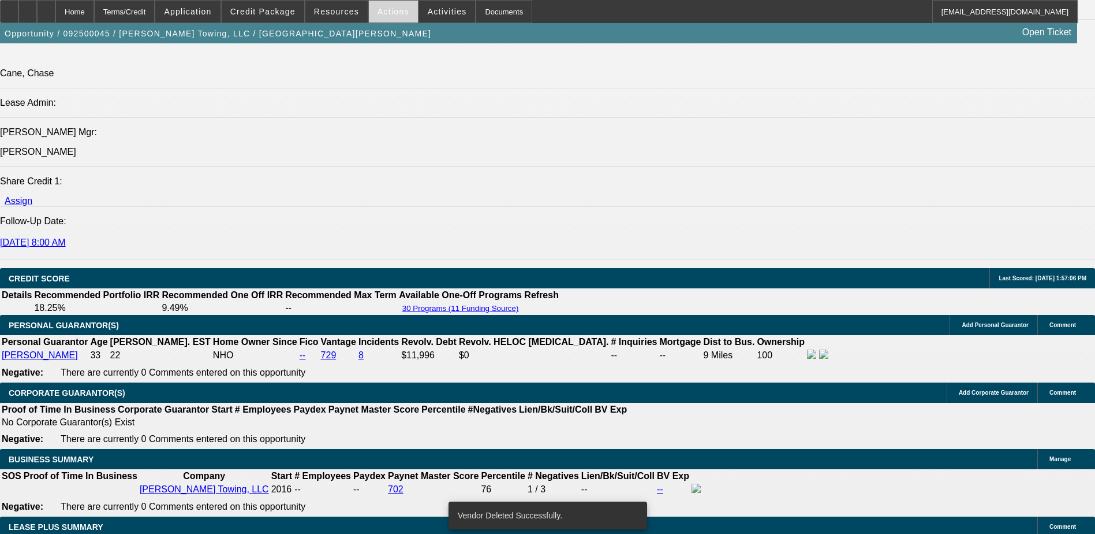
select select "0"
select select "3"
select select "0"
select select "6"
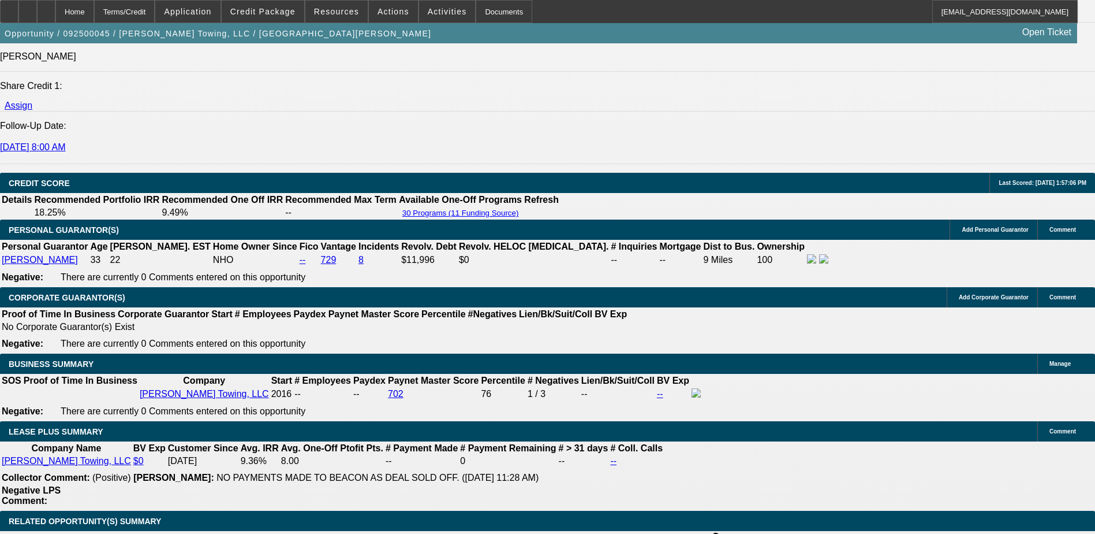
scroll to position [1564, 0]
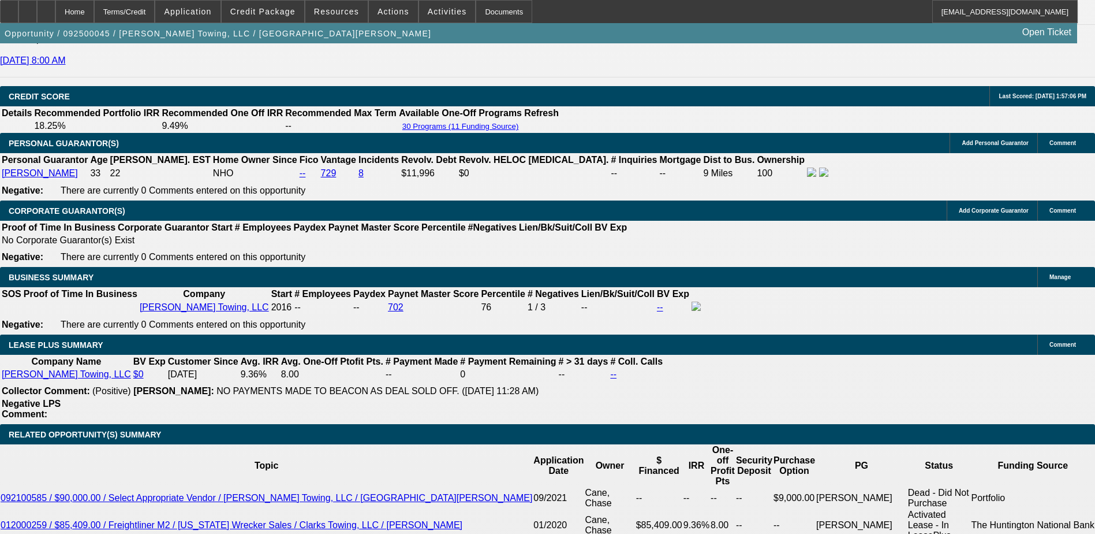
type input "UNKNOWN"
type input "60"
type input "$3,040.69"
type input "60"
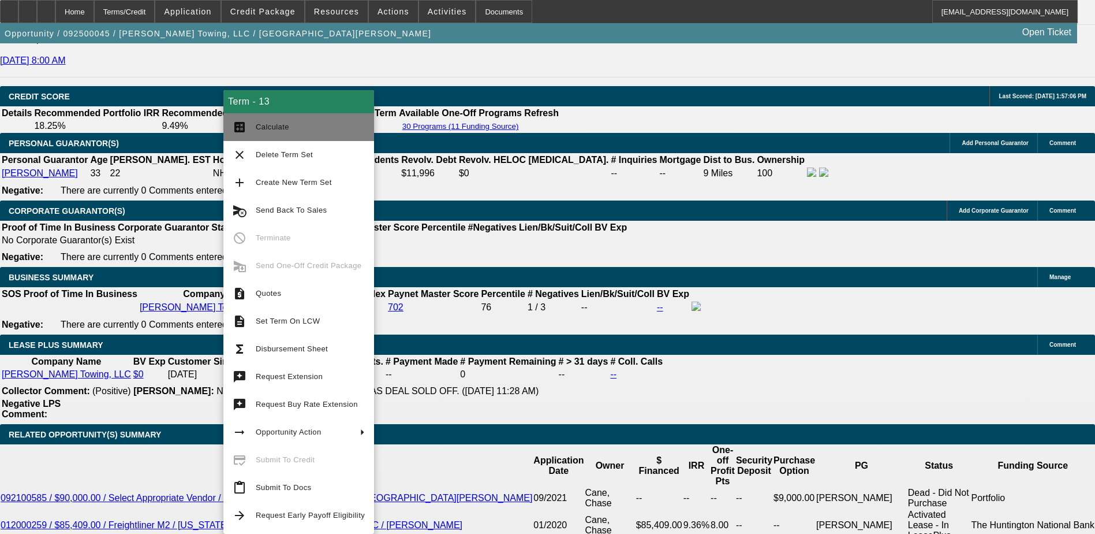
click at [273, 136] on button "calculate Calculate" at bounding box center [298, 127] width 151 height 28
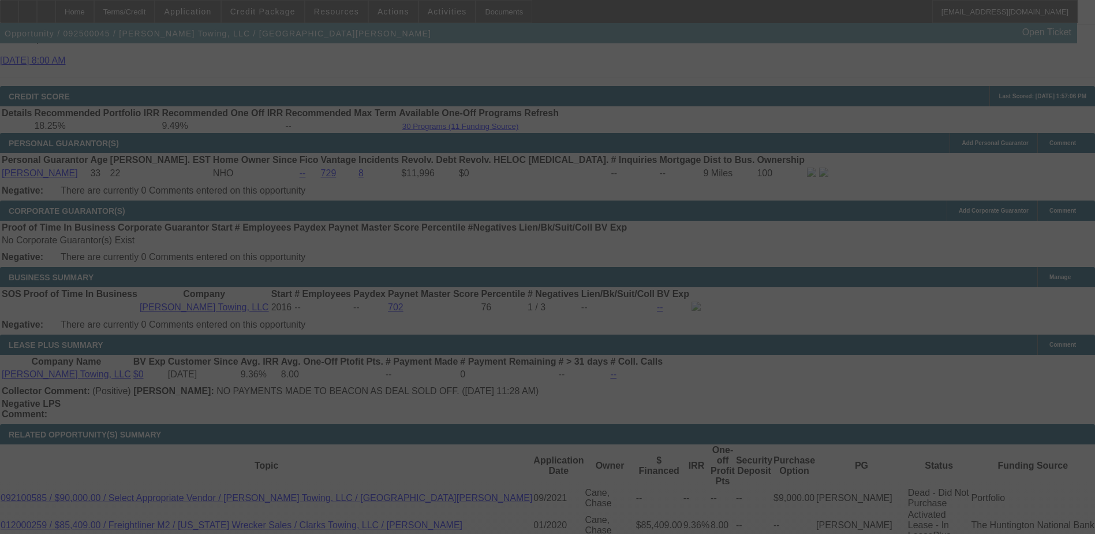
scroll to position [1688, 0]
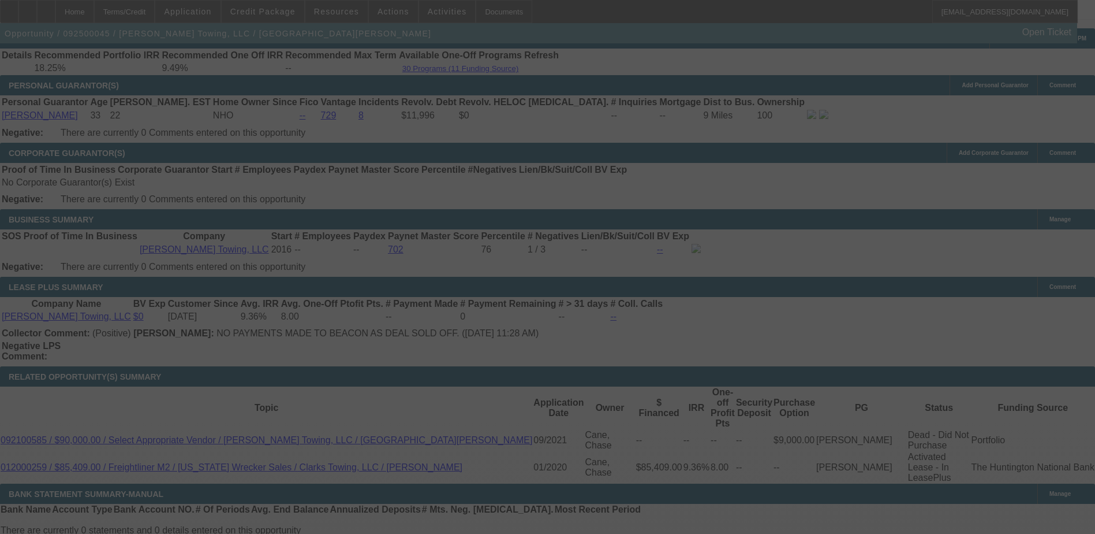
select select "0"
select select "3"
select select "0"
select select "6"
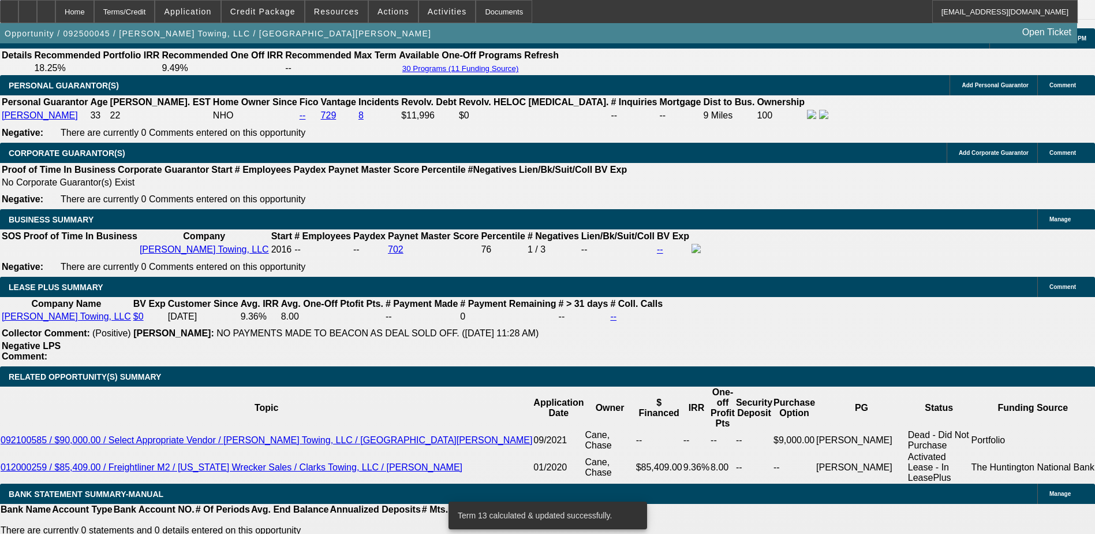
type input "30"
type input "UNKNOWN"
type input "3039"
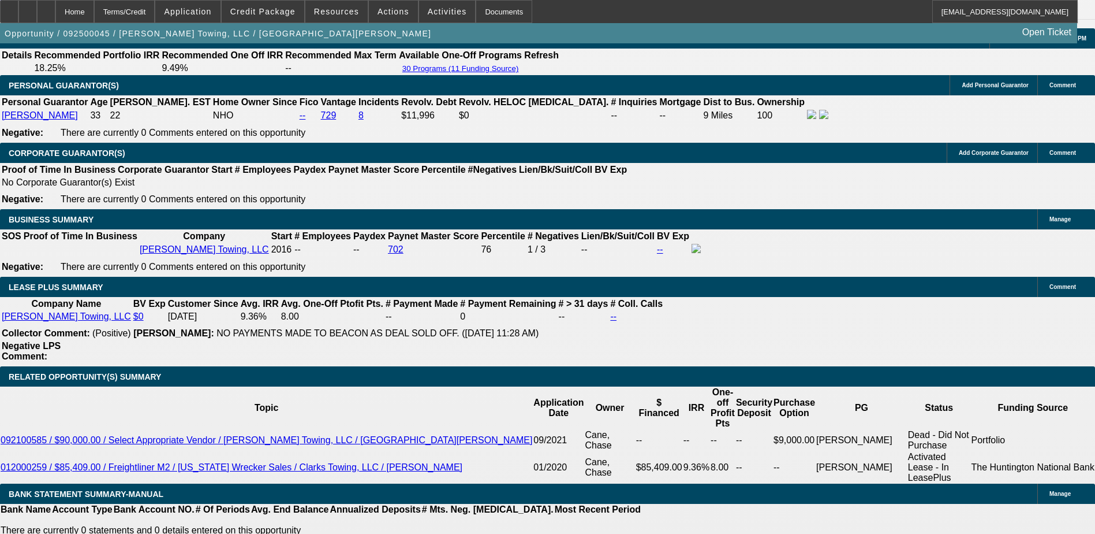
type input "8.8"
type input "$3,039.00"
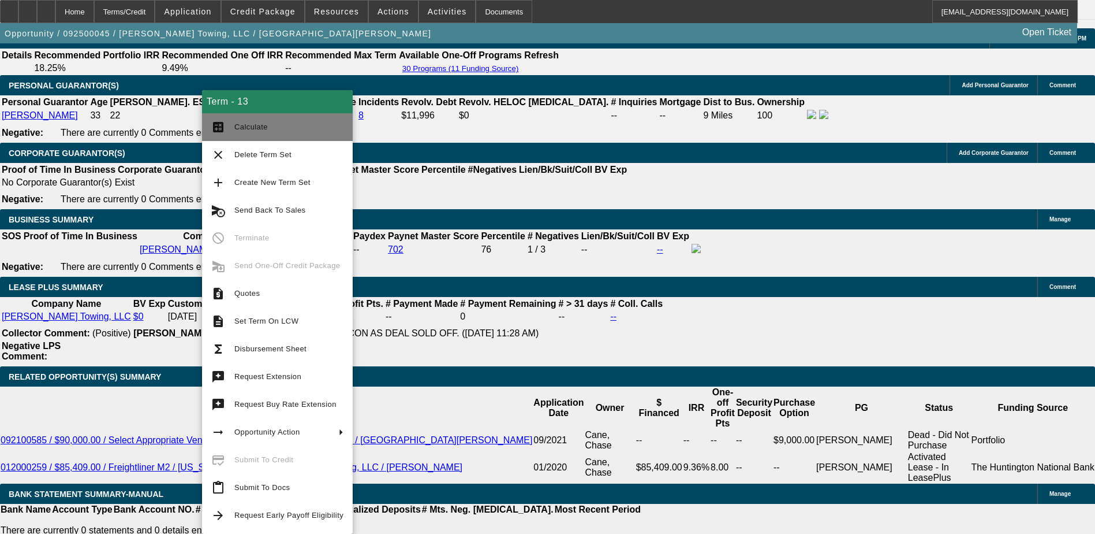
click at [263, 132] on span "Calculate" at bounding box center [288, 127] width 109 height 14
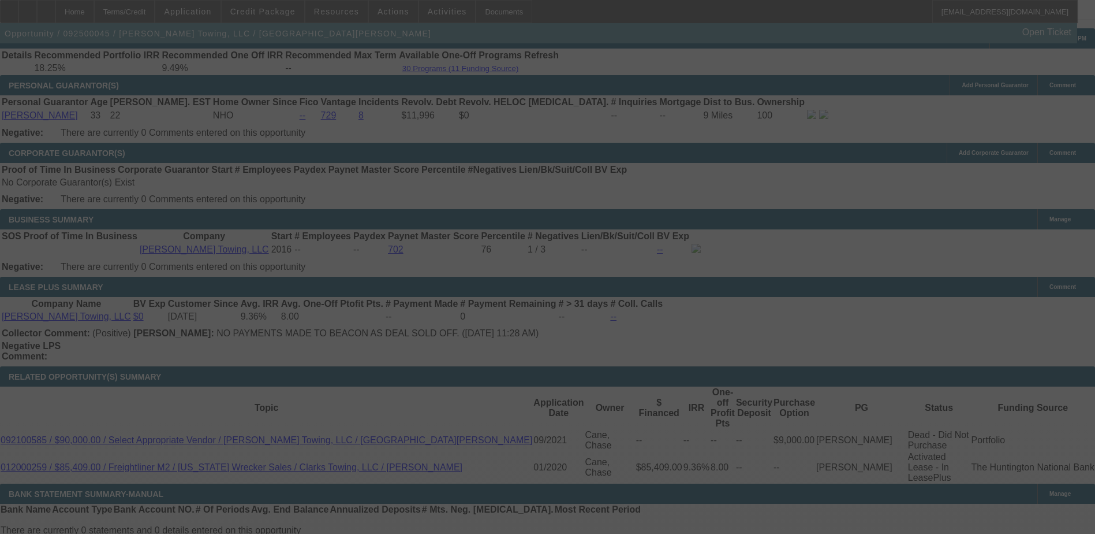
select select "0"
select select "3"
select select "0"
select select "6"
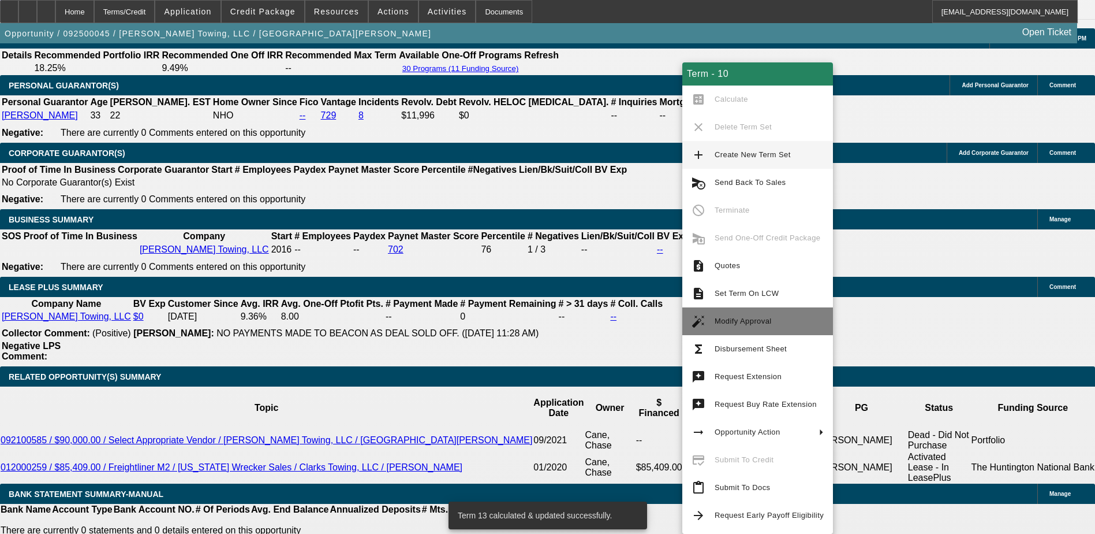
click at [736, 313] on button "auto_fix_high Modify Approval" at bounding box center [758, 321] width 151 height 28
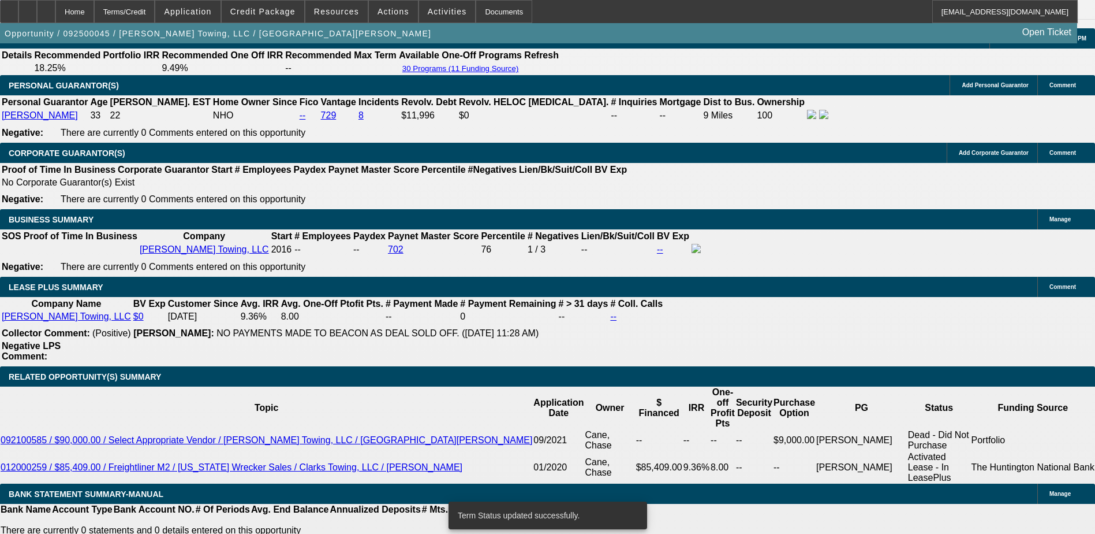
select select "0"
select select "3"
select select "0"
select select "6"
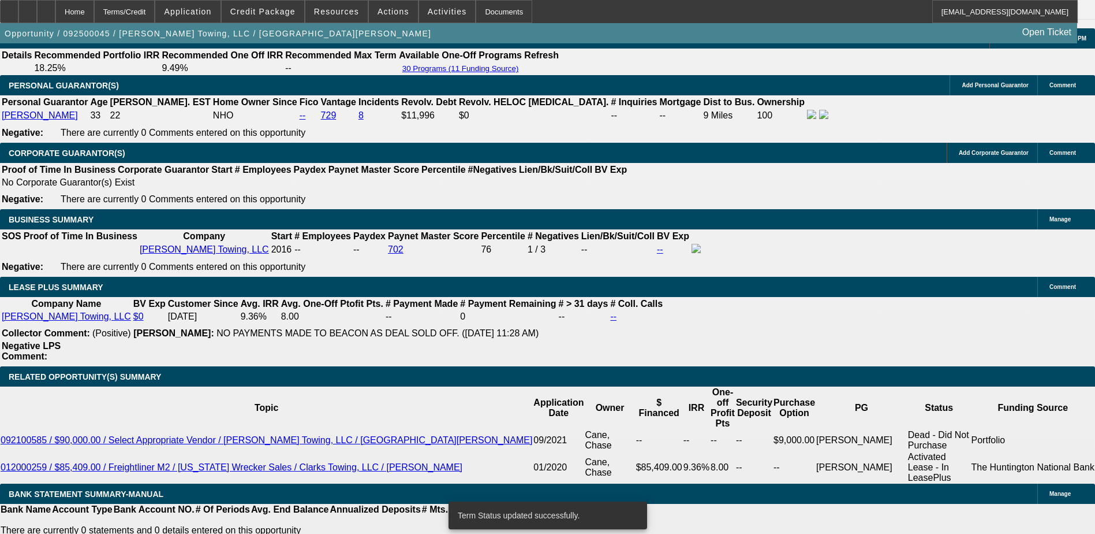
select select "0"
select select "3"
select select "0"
select select "6"
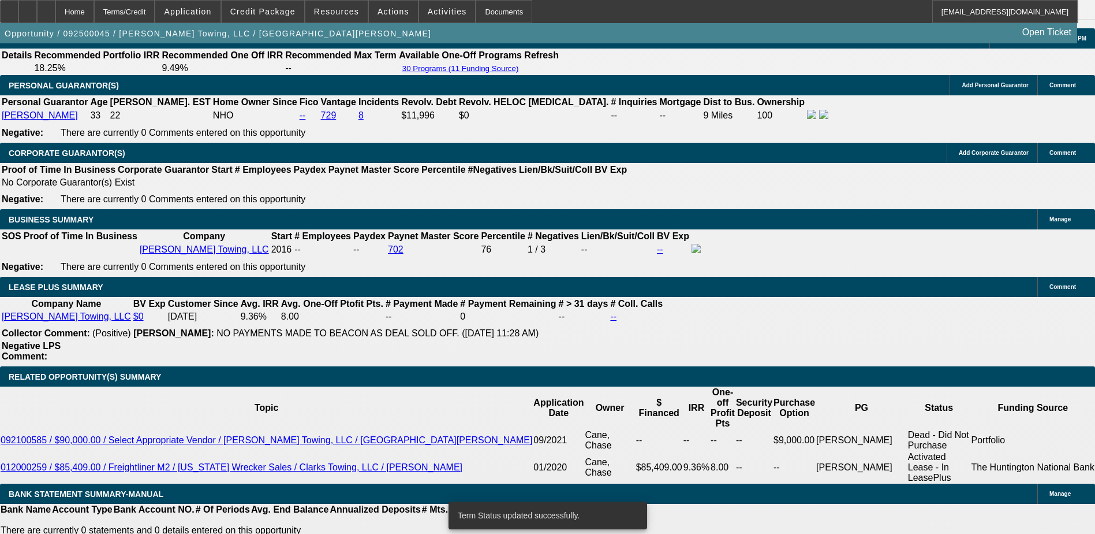
select select "0"
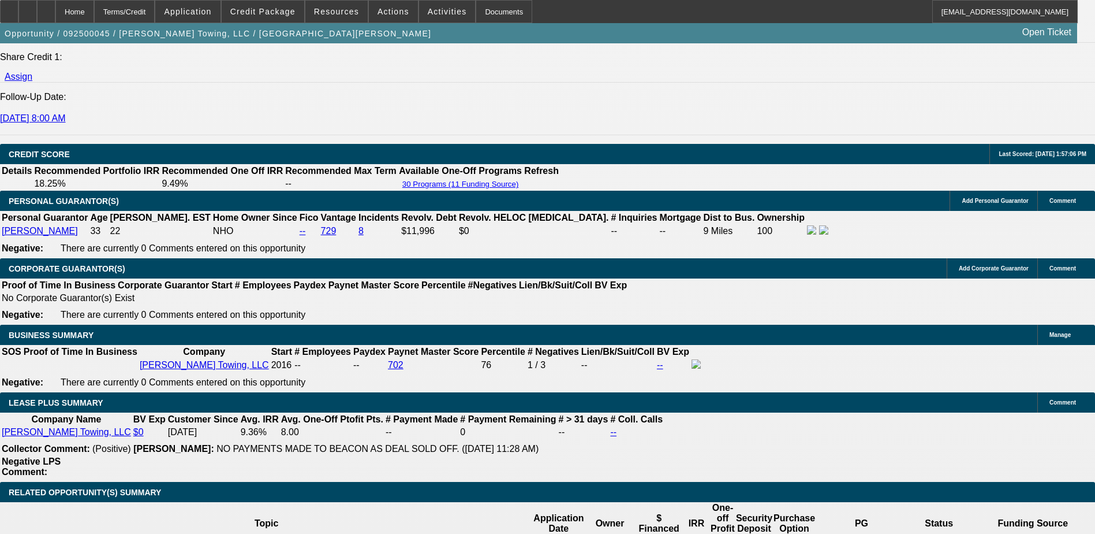
scroll to position [1631, 0]
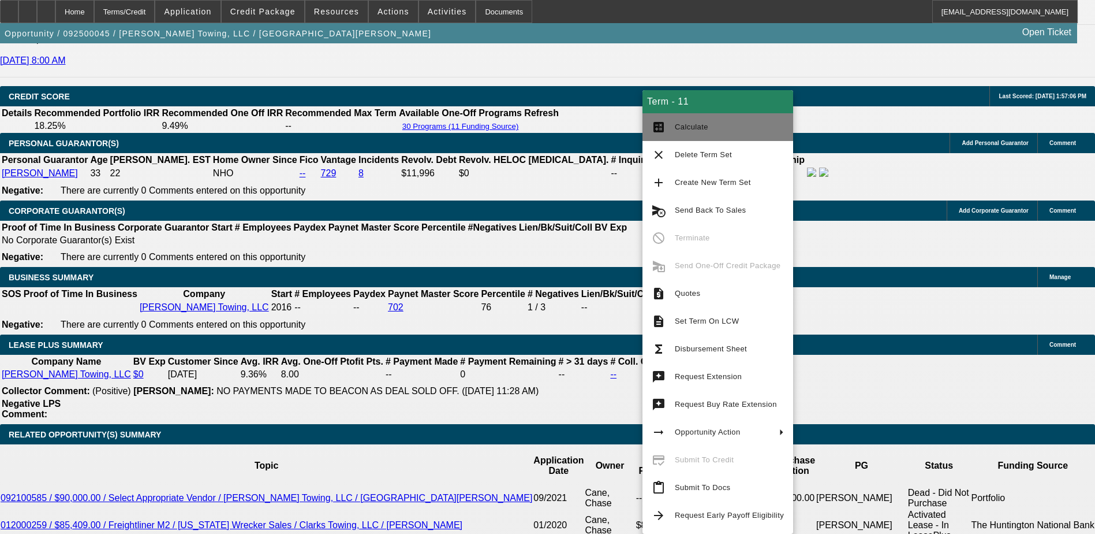
click at [693, 134] on button "calculate Calculate" at bounding box center [718, 127] width 151 height 28
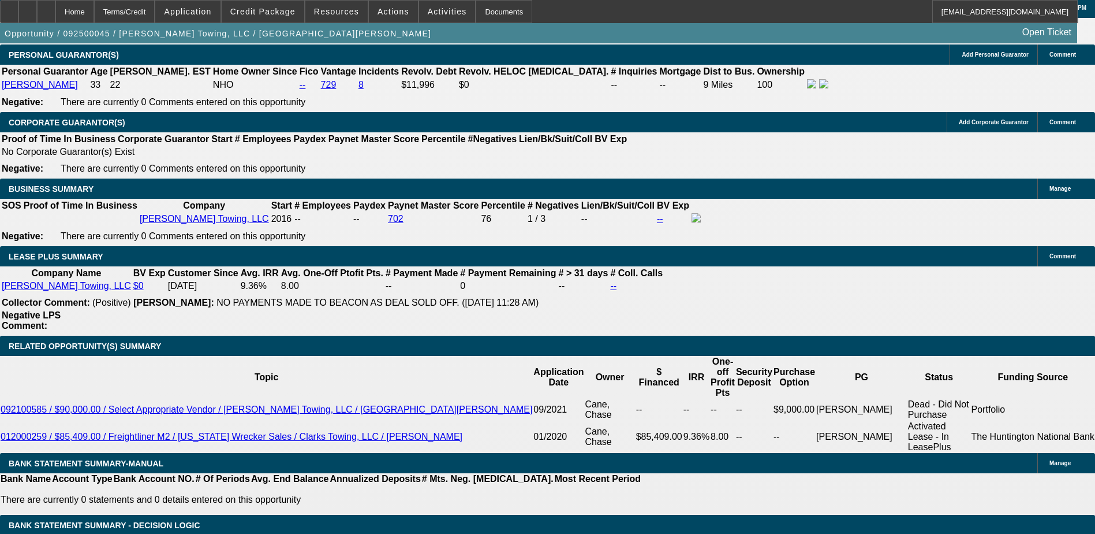
scroll to position [1746, 0]
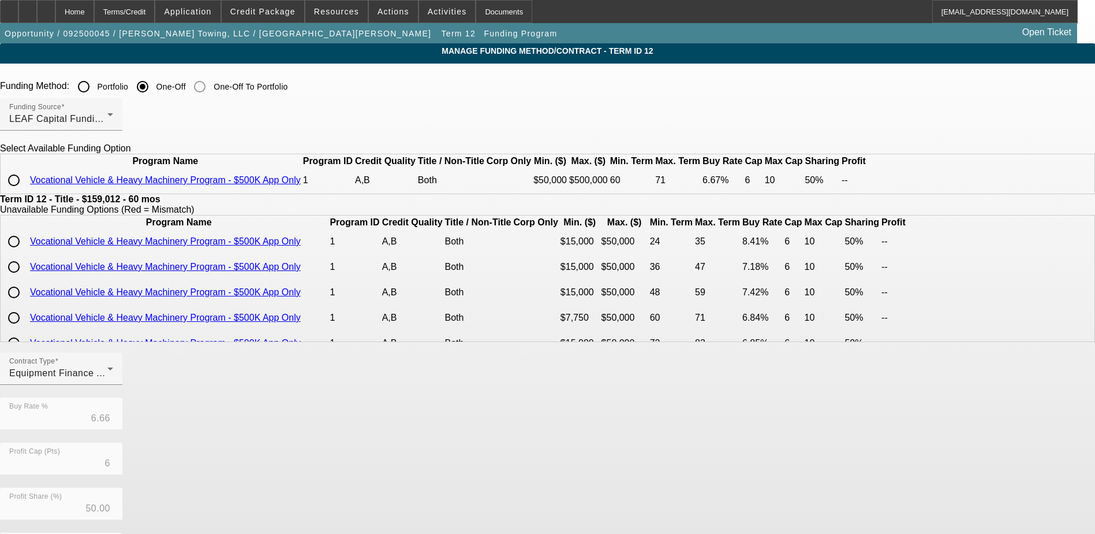
click at [25, 192] on input "radio" at bounding box center [13, 180] width 23 height 23
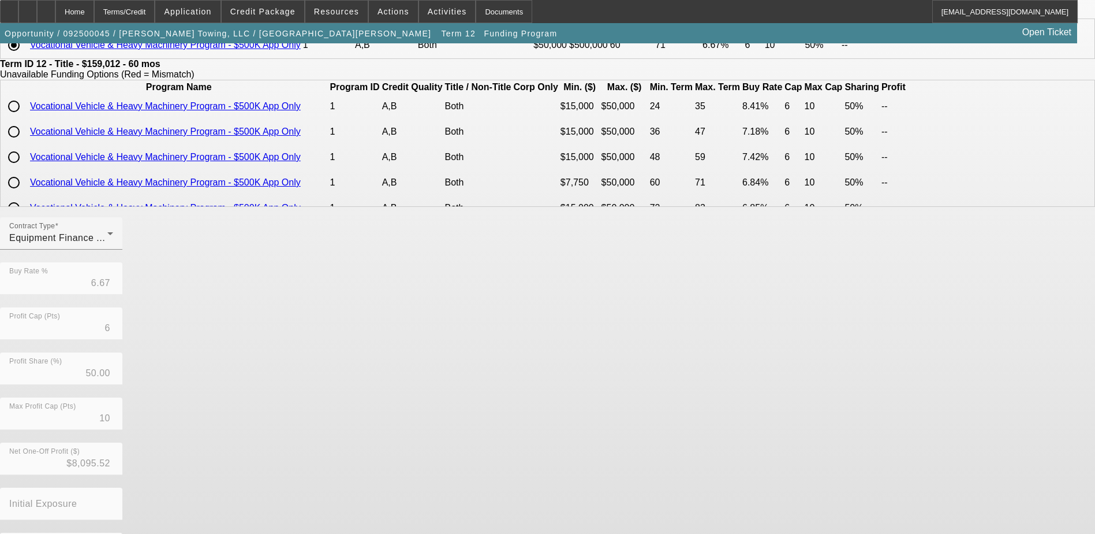
scroll to position [197, 0]
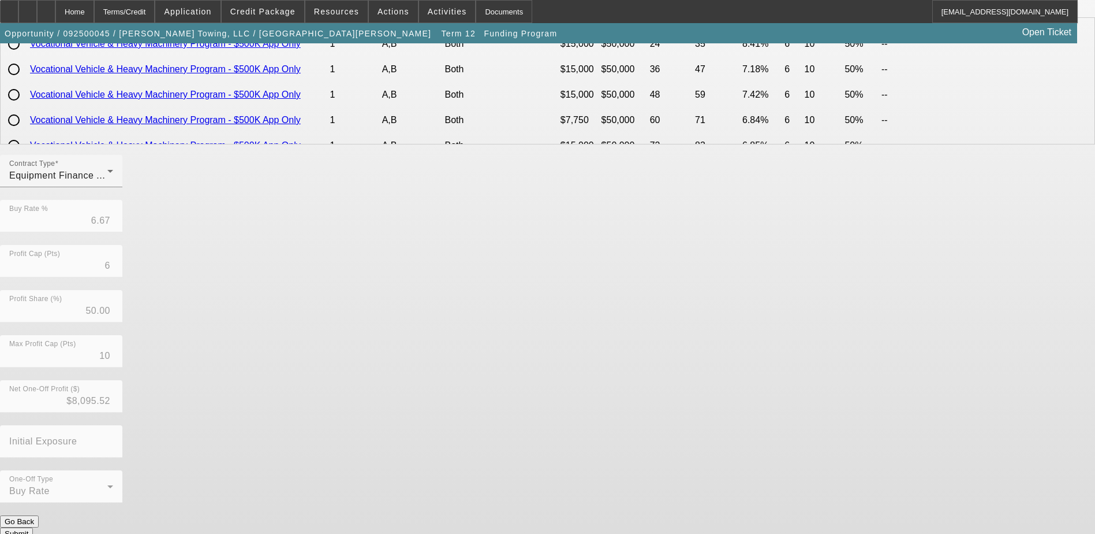
click at [33, 527] on button "Submit" at bounding box center [16, 533] width 33 height 12
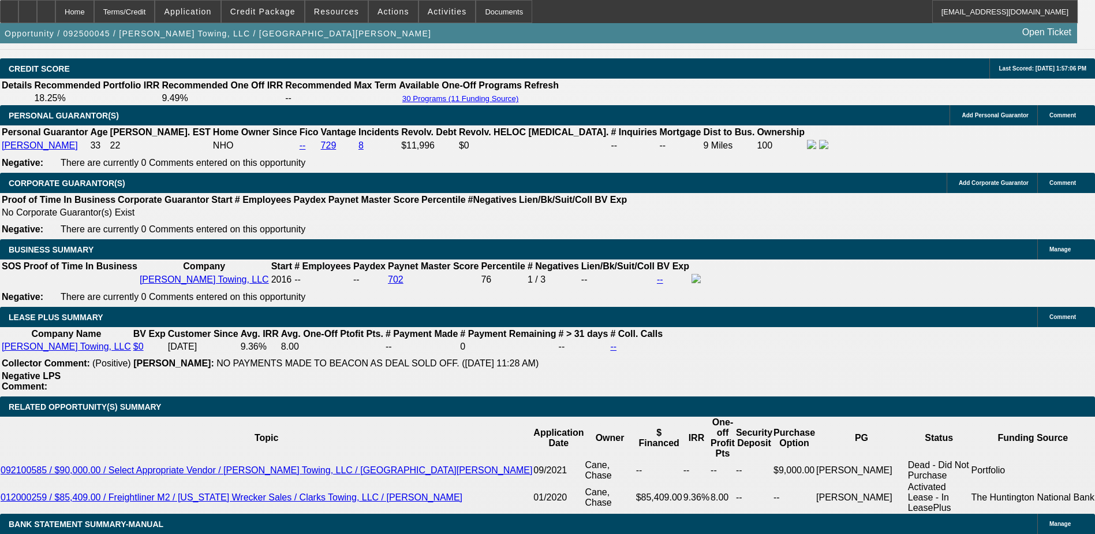
scroll to position [1670, 0]
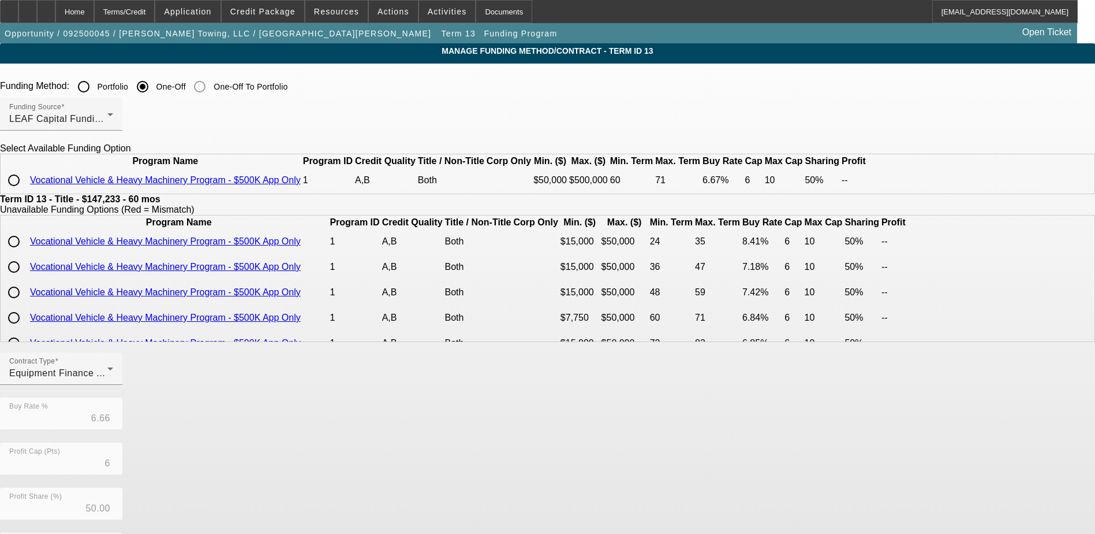
click at [25, 192] on input "radio" at bounding box center [13, 180] width 23 height 23
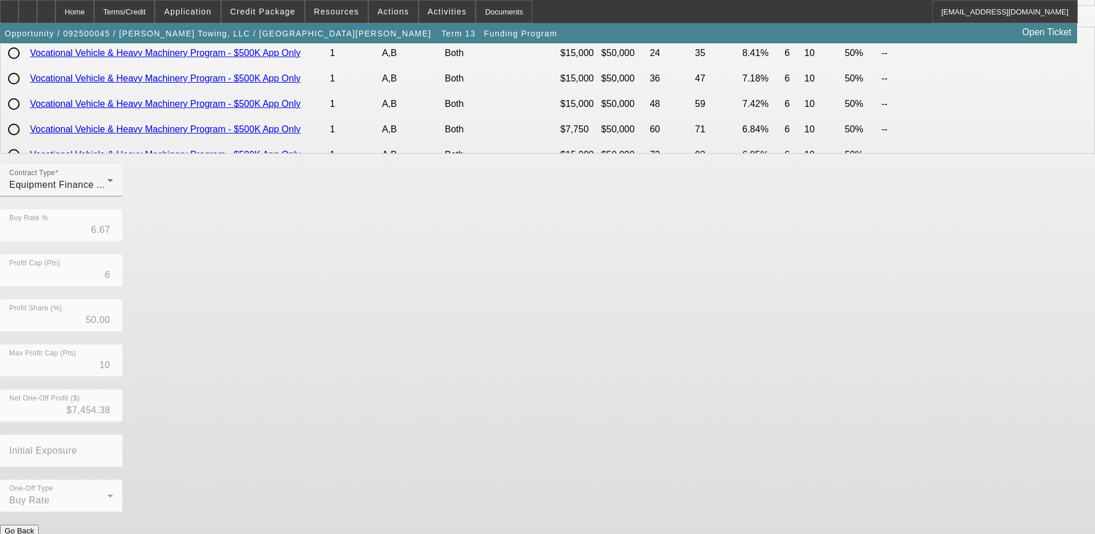
scroll to position [197, 0]
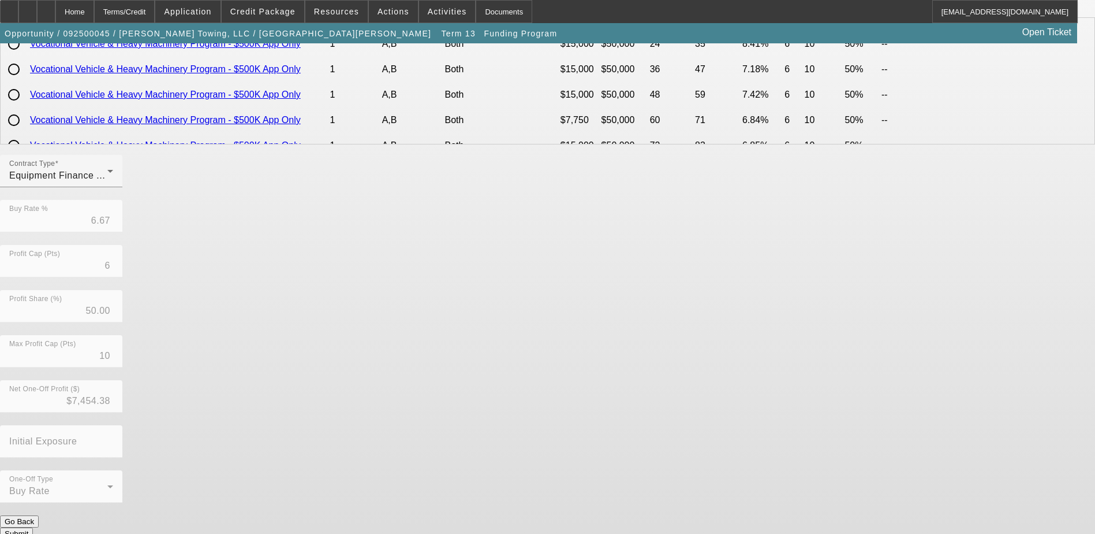
click at [33, 527] on button "Submit" at bounding box center [16, 533] width 33 height 12
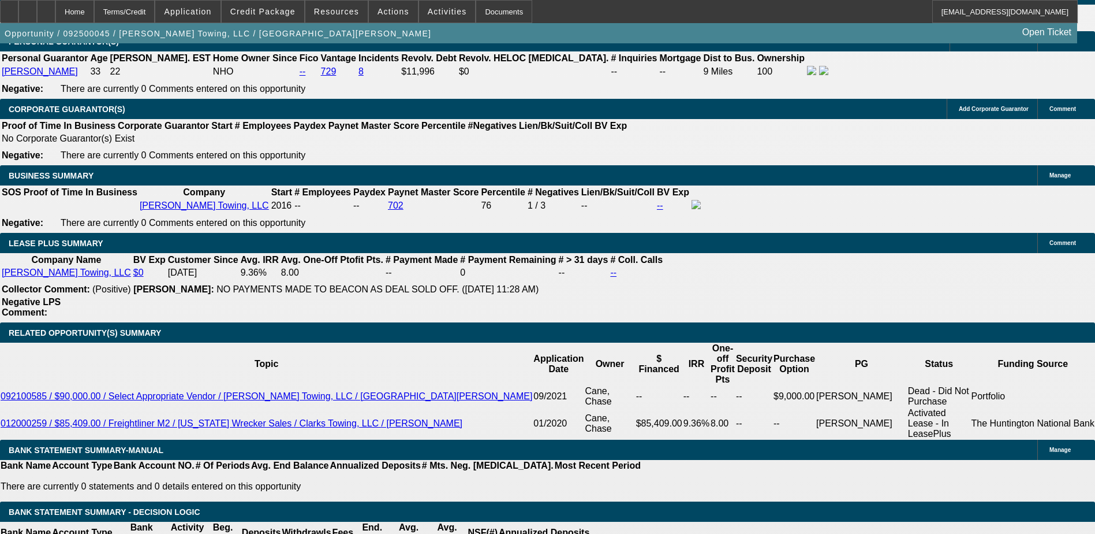
scroll to position [1559, 0]
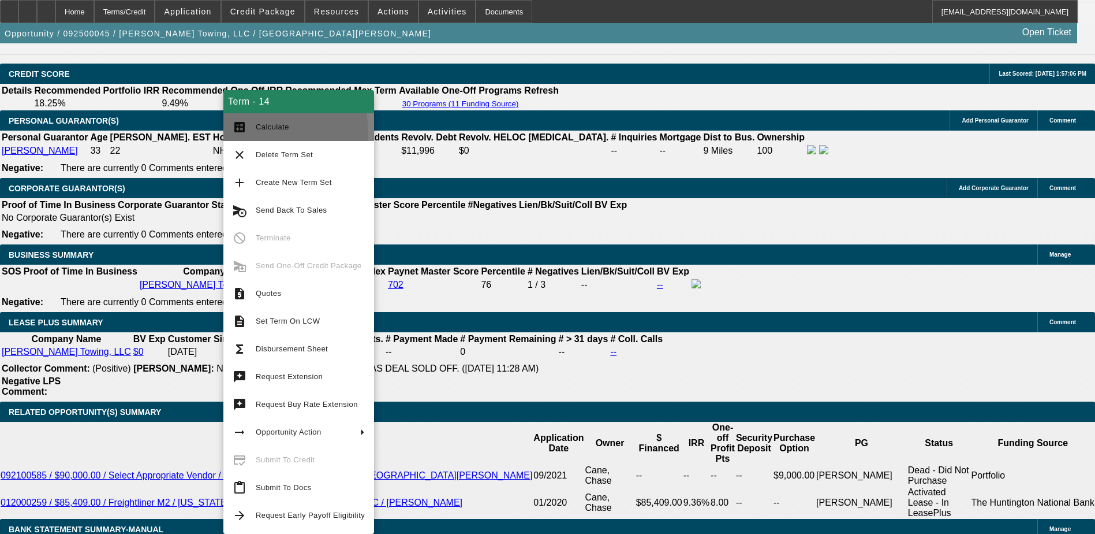
click at [271, 132] on span "Calculate" at bounding box center [310, 127] width 109 height 14
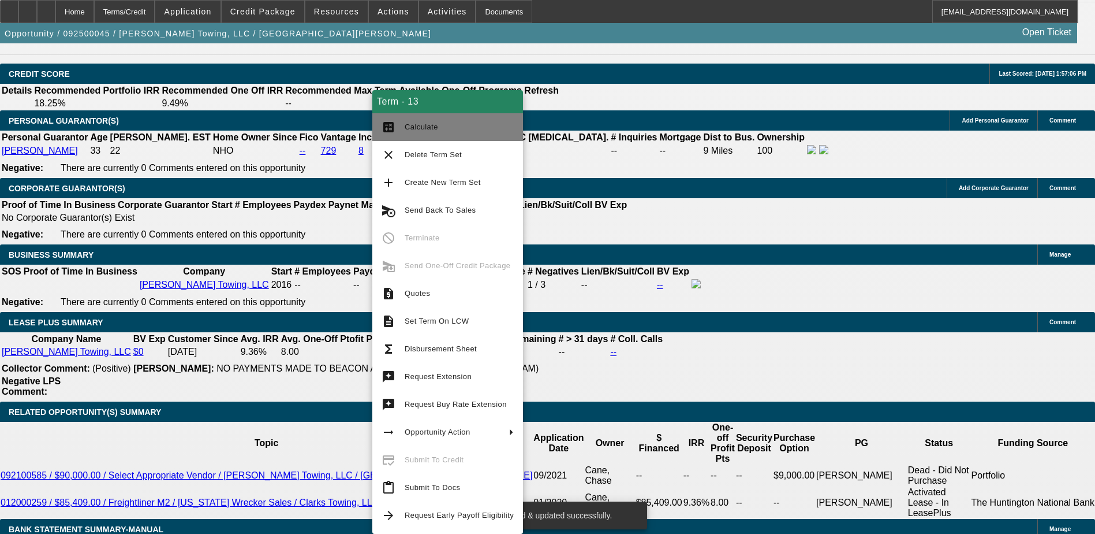
click at [423, 124] on span "Calculate" at bounding box center [421, 126] width 33 height 9
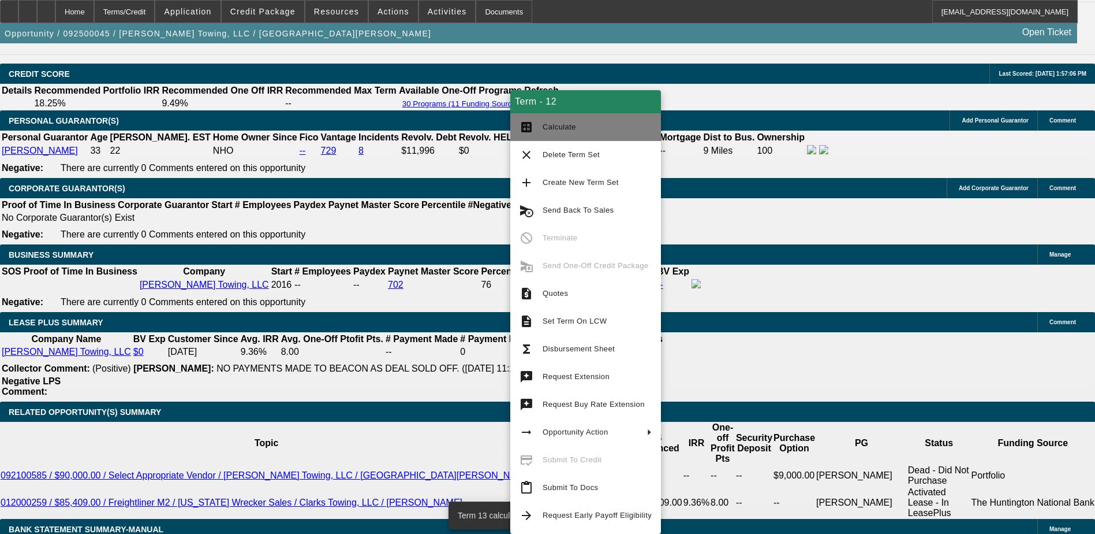
click at [554, 136] on button "calculate Calculate" at bounding box center [585, 127] width 151 height 28
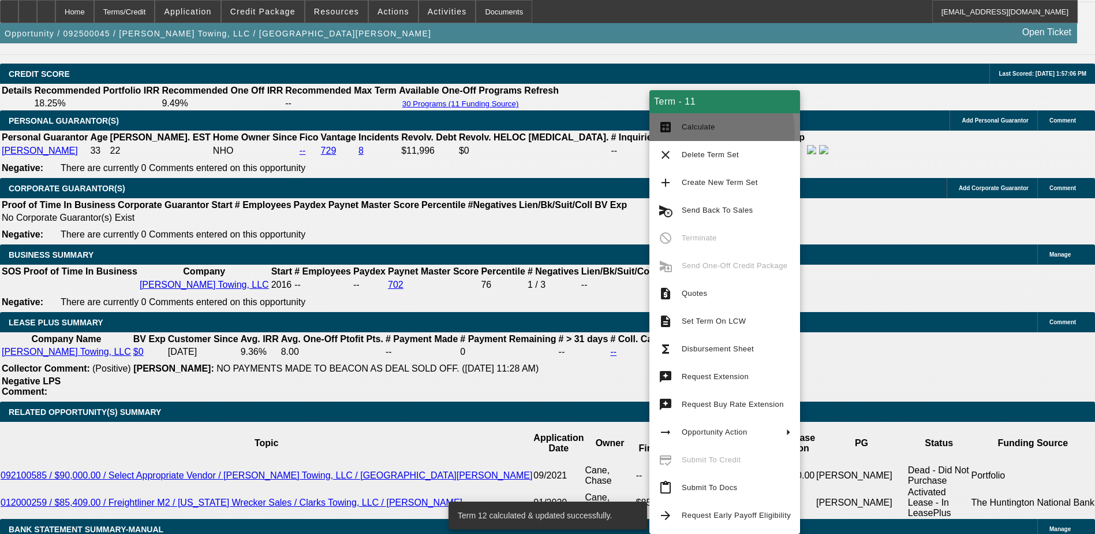
click at [689, 134] on button "calculate Calculate" at bounding box center [725, 127] width 151 height 28
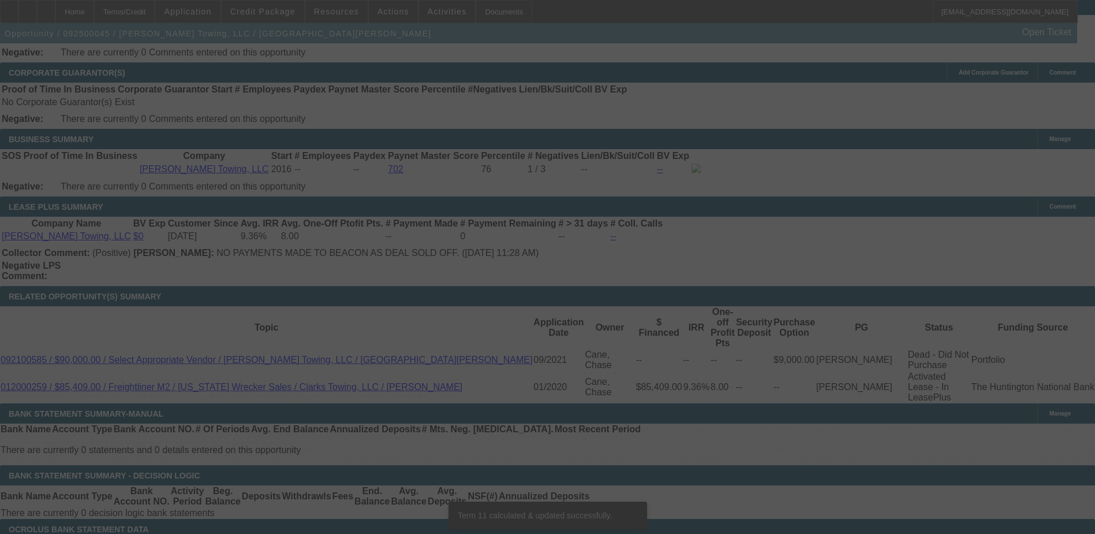
scroll to position [1762, 0]
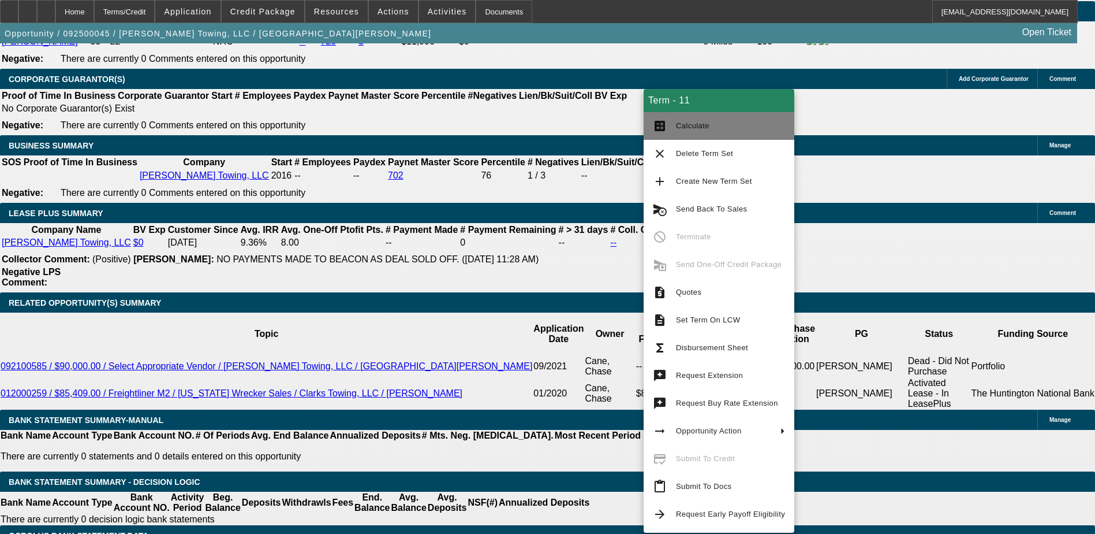
click at [685, 122] on span "Calculate" at bounding box center [692, 125] width 33 height 9
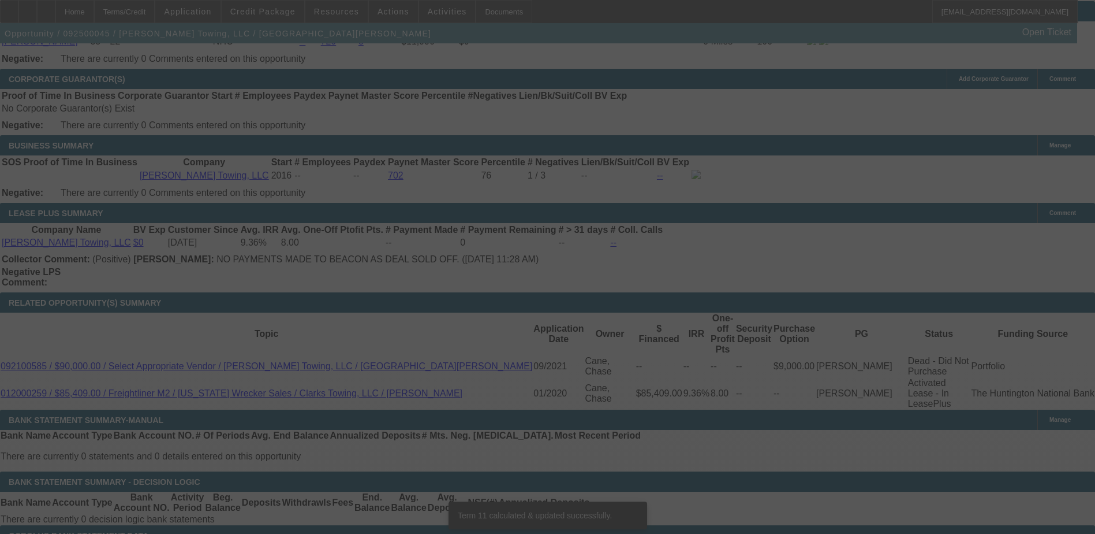
scroll to position [1756, 0]
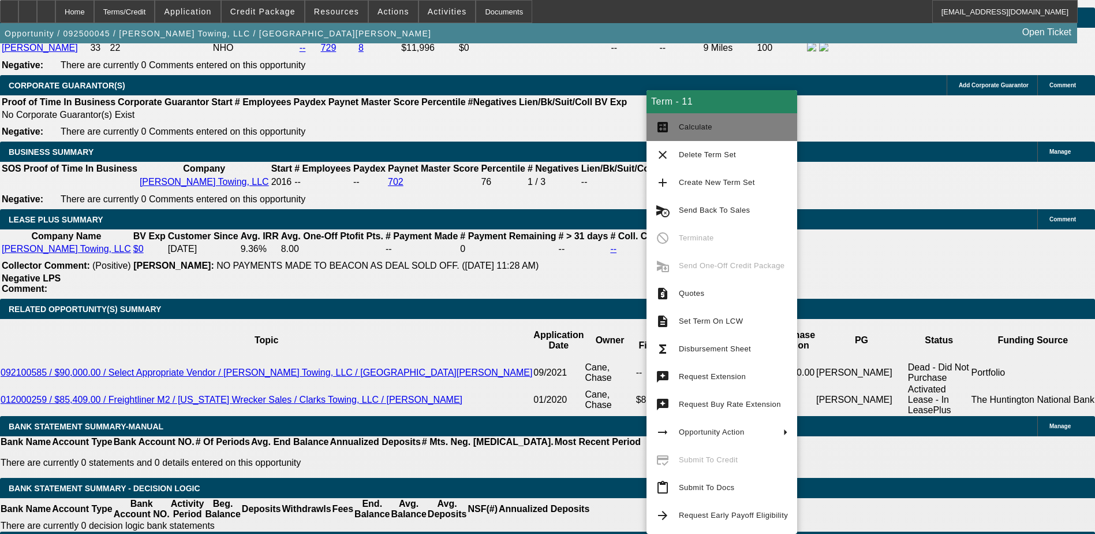
click at [674, 137] on button "calculate Calculate" at bounding box center [722, 127] width 151 height 28
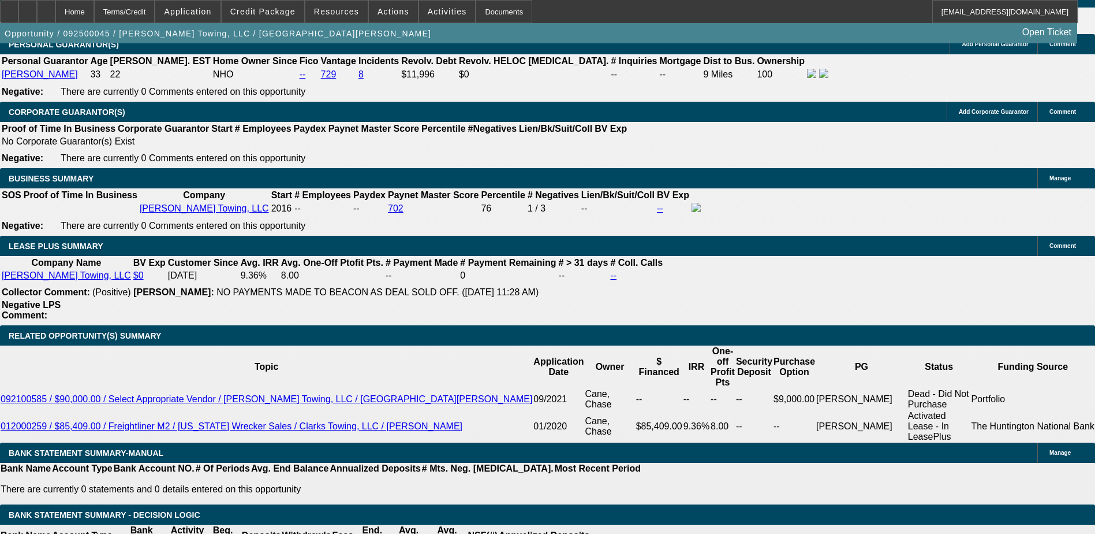
scroll to position [1750, 0]
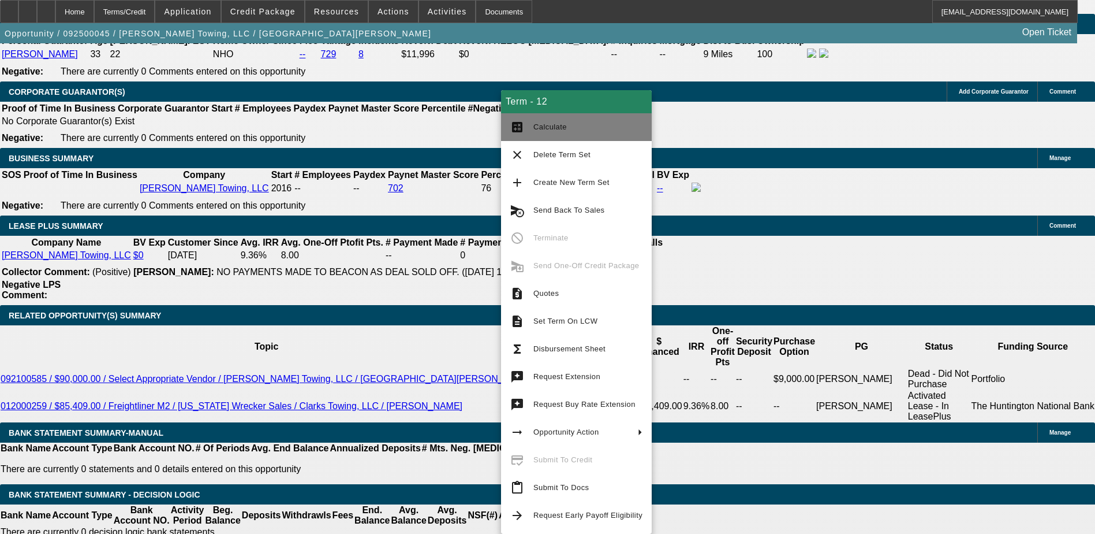
click at [523, 124] on mat-icon "calculate" at bounding box center [517, 127] width 14 height 14
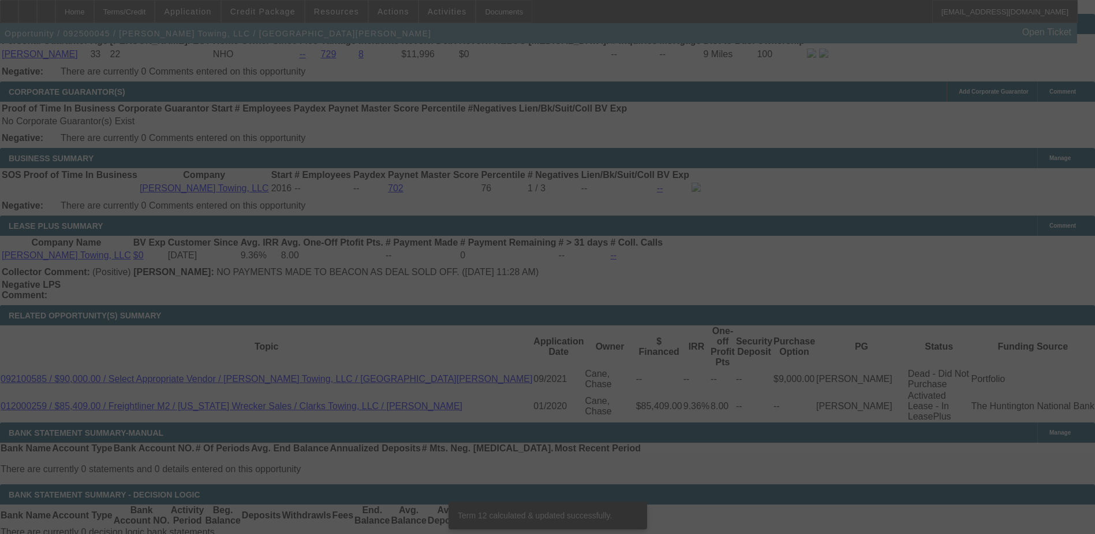
scroll to position [1743, 0]
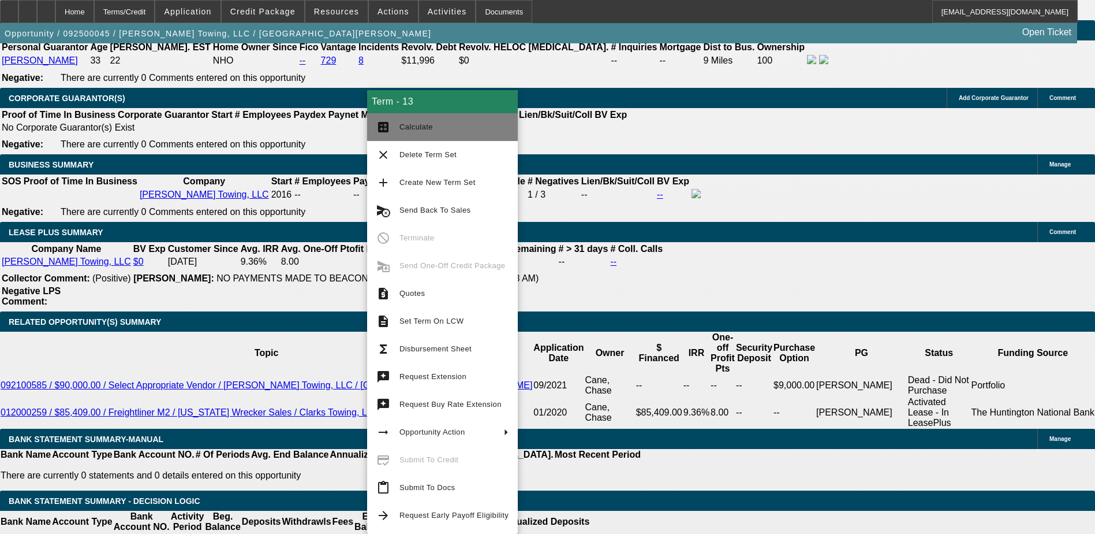
click at [400, 130] on span "Calculate" at bounding box center [416, 126] width 33 height 9
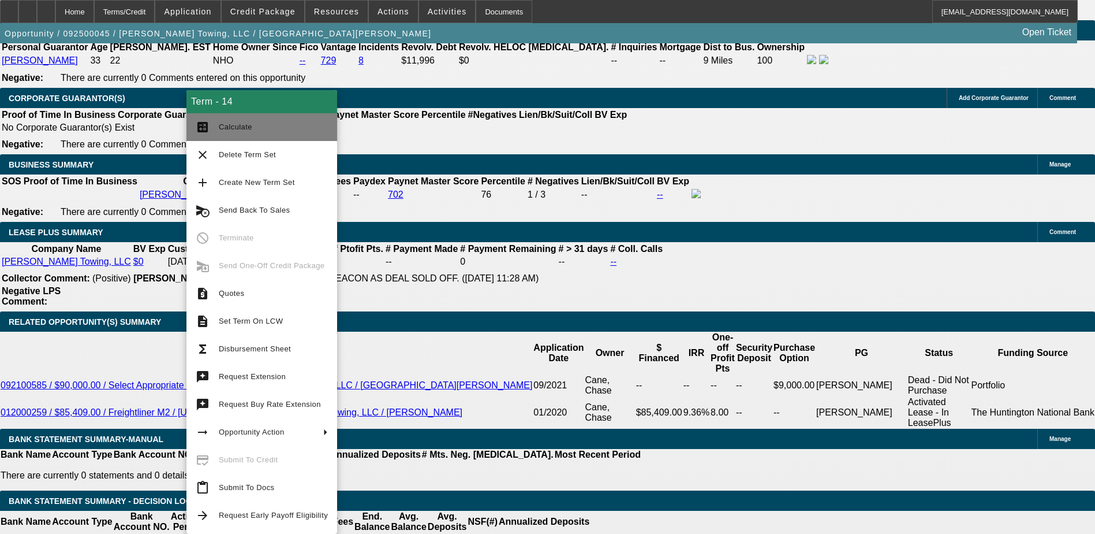
click at [224, 136] on button "calculate Calculate" at bounding box center [262, 127] width 151 height 28
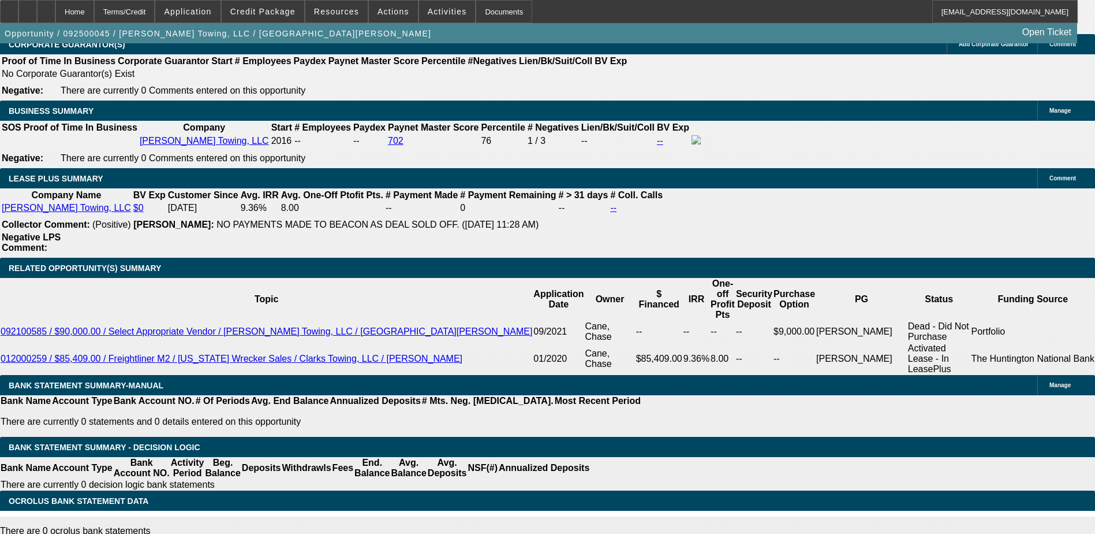
scroll to position [1801, 0]
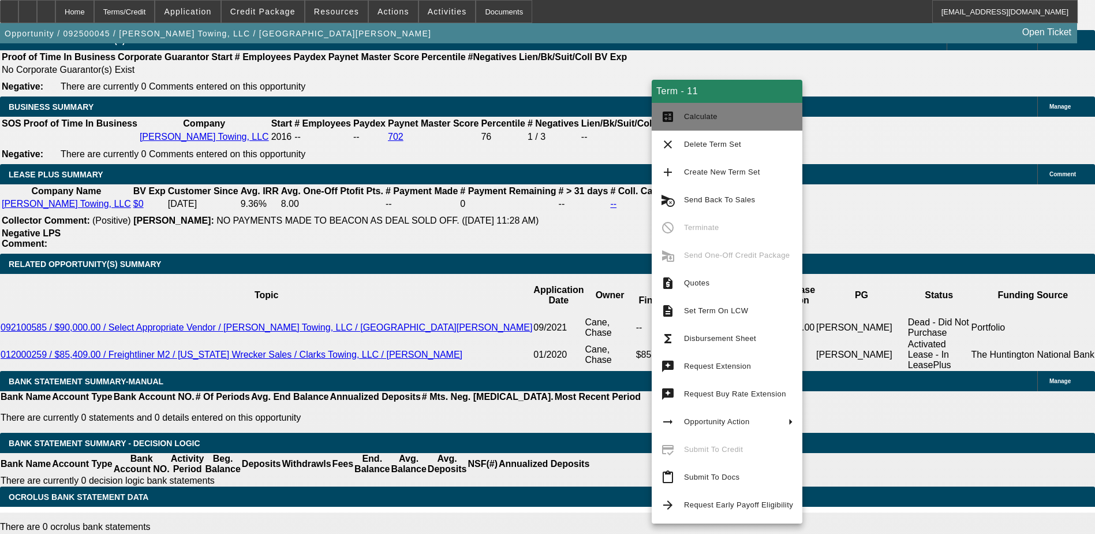
click at [695, 112] on span "Calculate" at bounding box center [700, 116] width 33 height 9
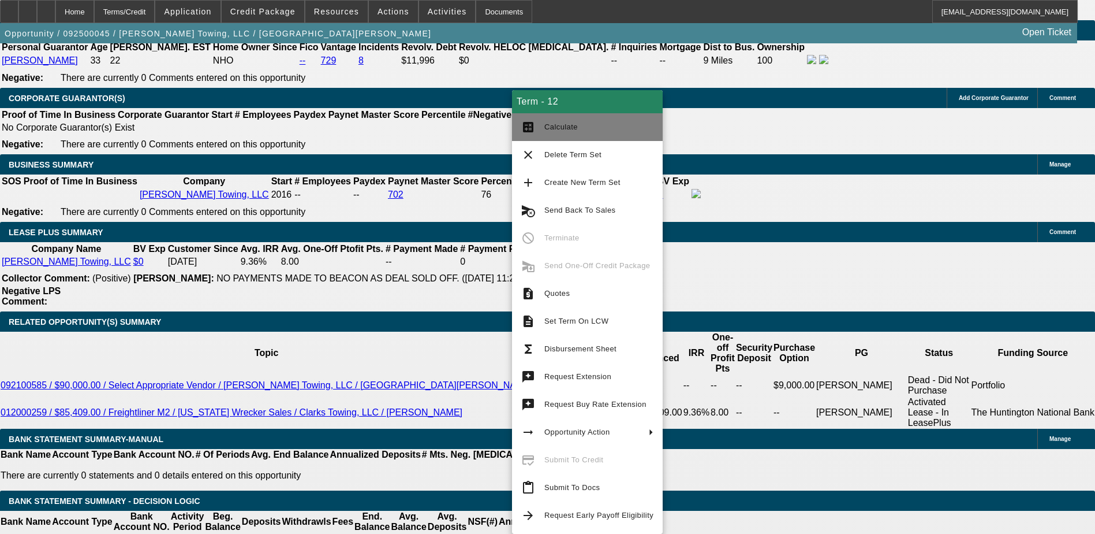
click at [551, 129] on span "Calculate" at bounding box center [561, 126] width 33 height 9
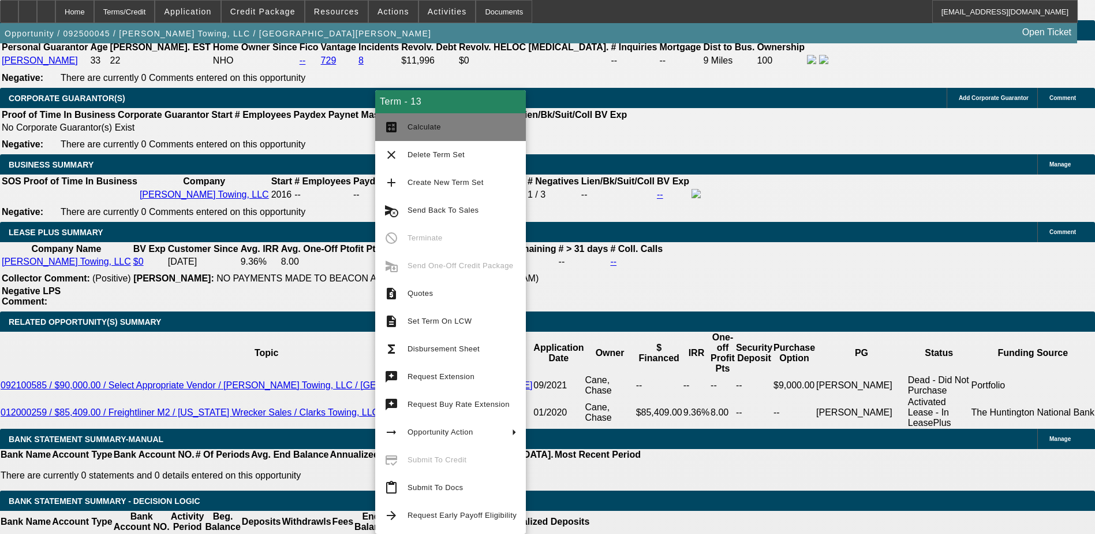
click at [419, 138] on button "calculate Calculate" at bounding box center [450, 127] width 151 height 28
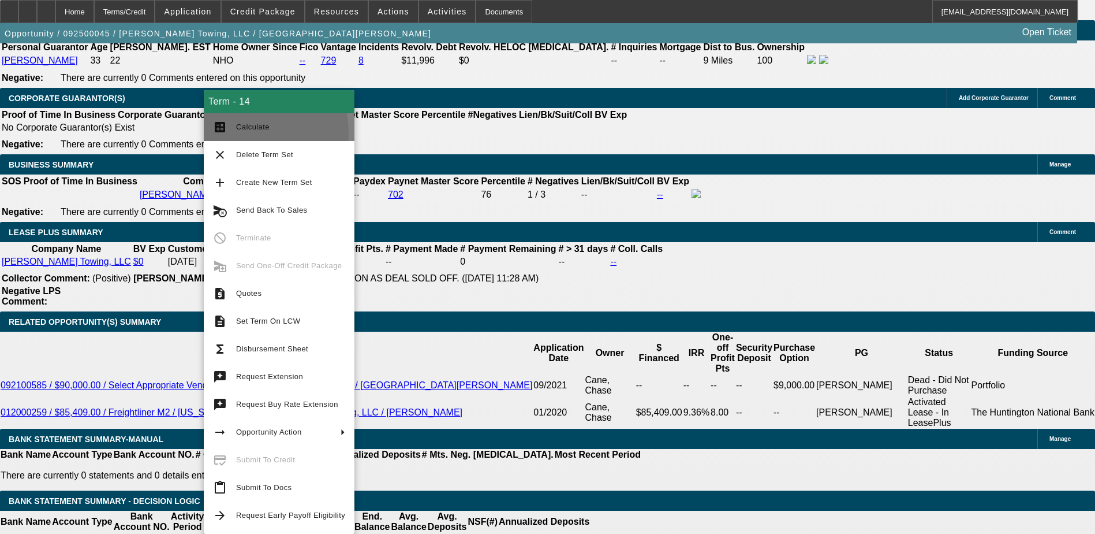
click at [222, 134] on button "calculate Calculate" at bounding box center [279, 127] width 151 height 28
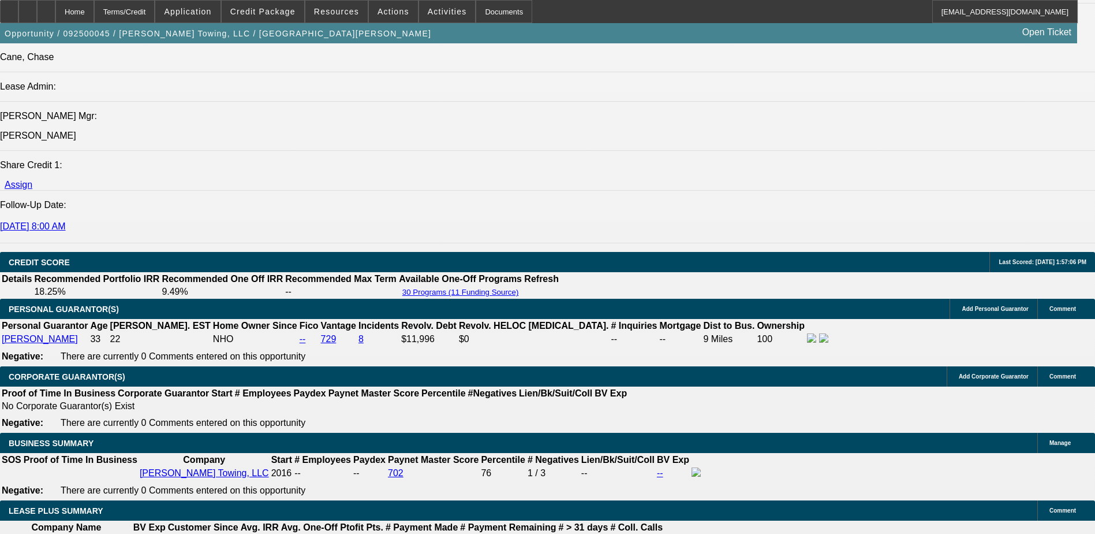
scroll to position [1281, 0]
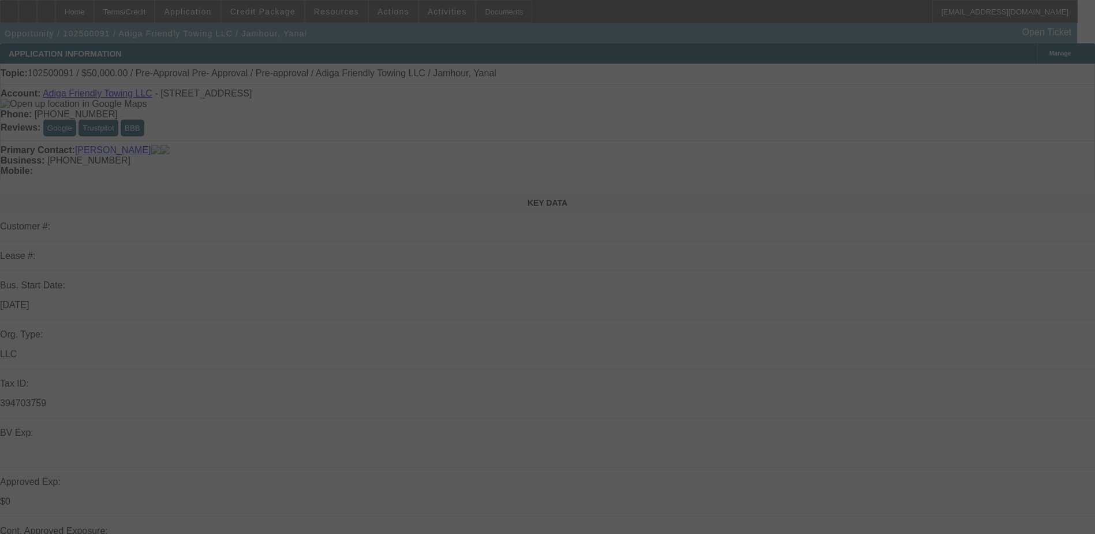
scroll to position [58, 0]
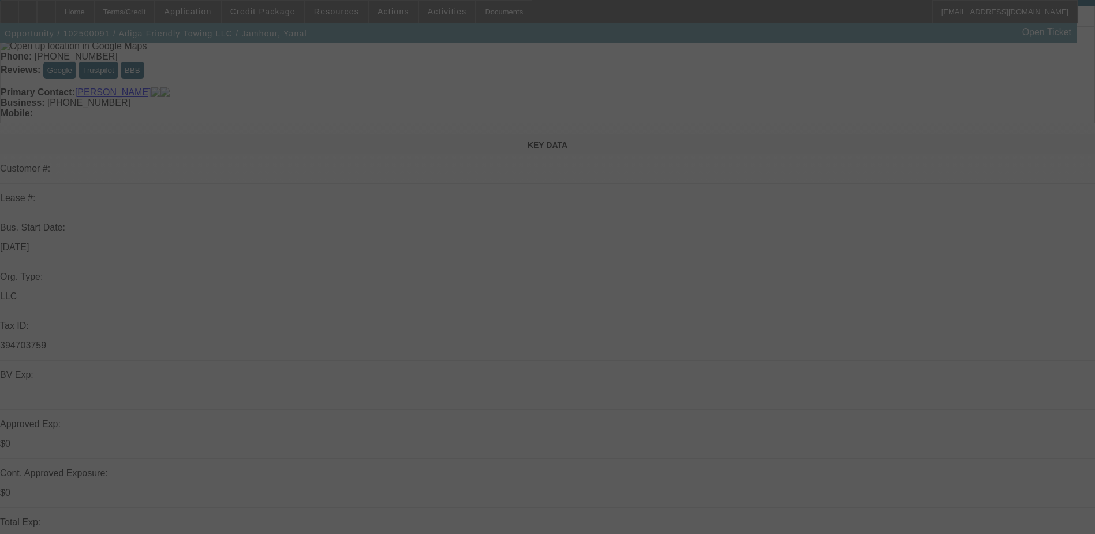
select select "0"
select select "0.1"
select select "4"
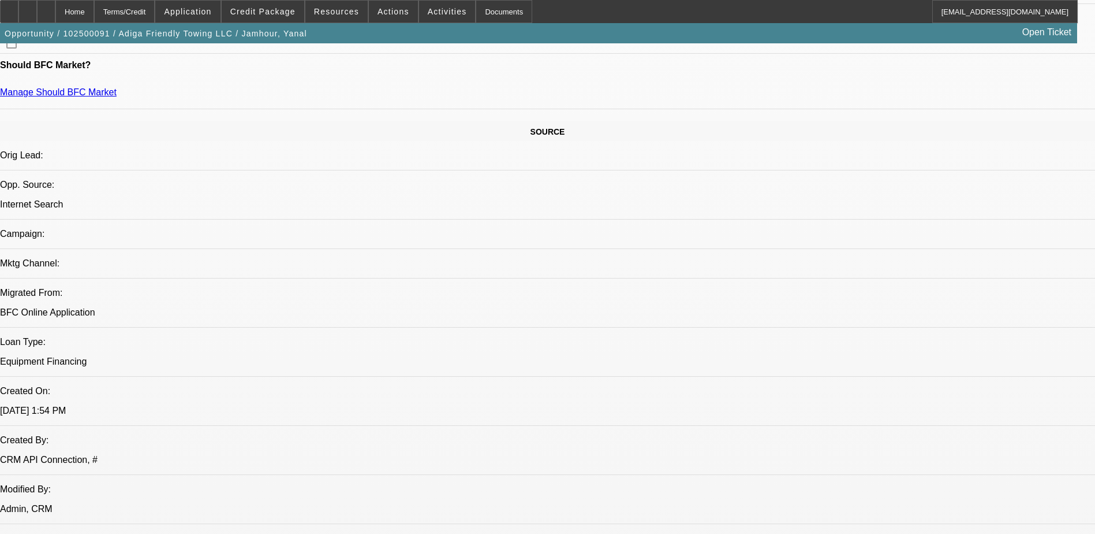
scroll to position [462, 0]
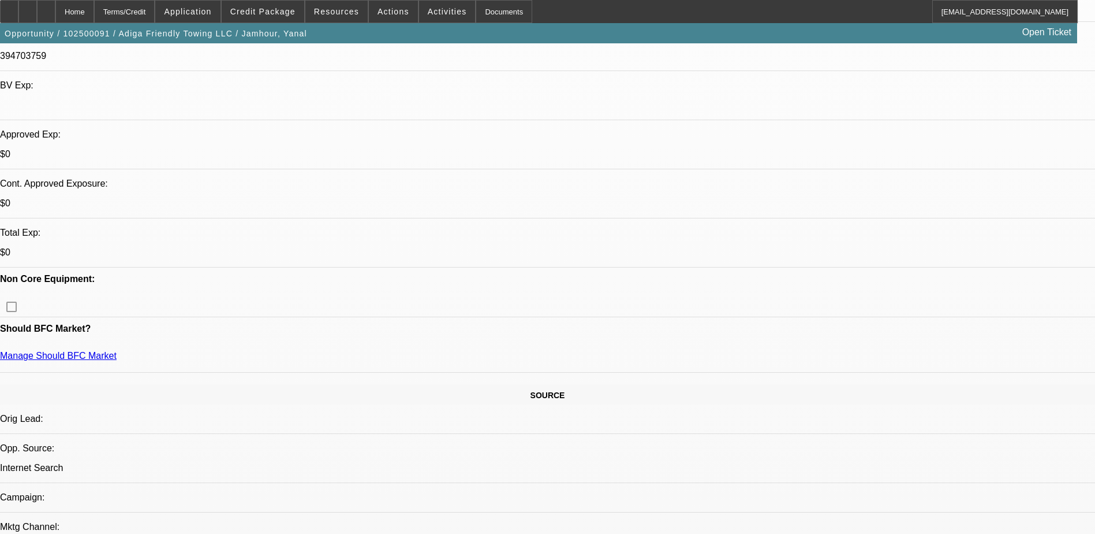
scroll to position [115, 0]
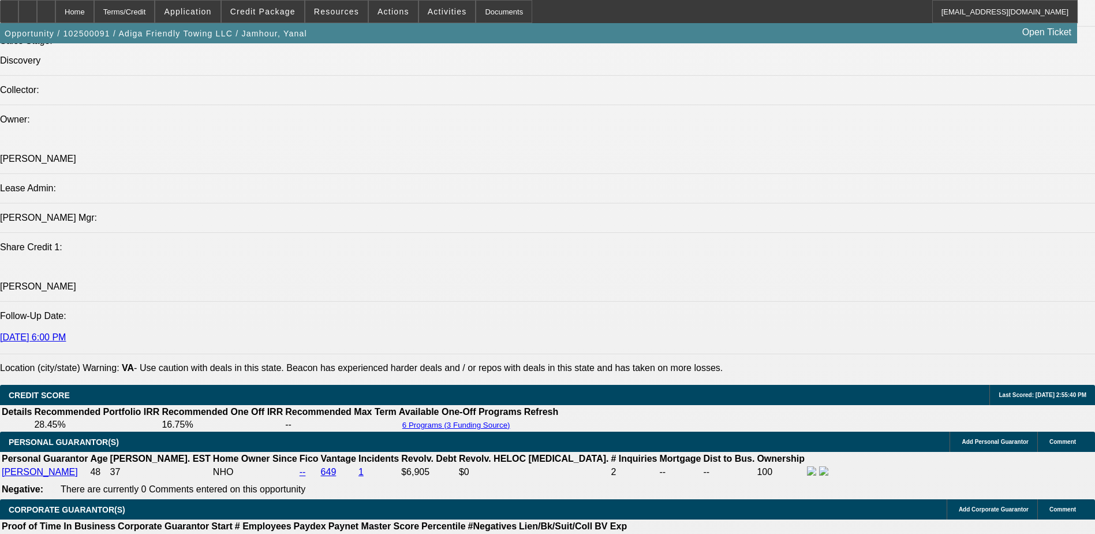
scroll to position [1559, 0]
